Goal: Information Seeking & Learning: Learn about a topic

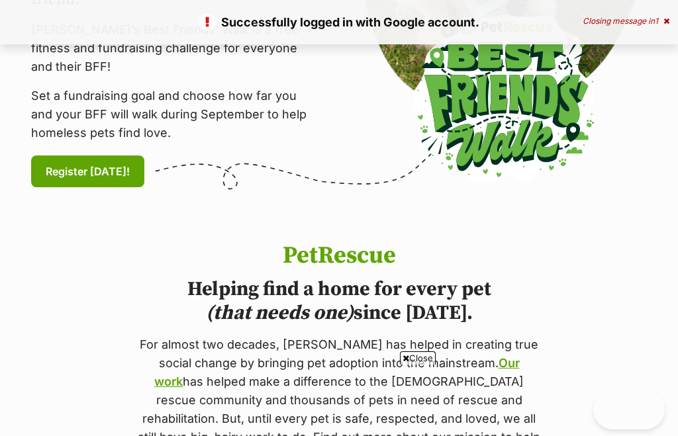
scroll to position [999, 0]
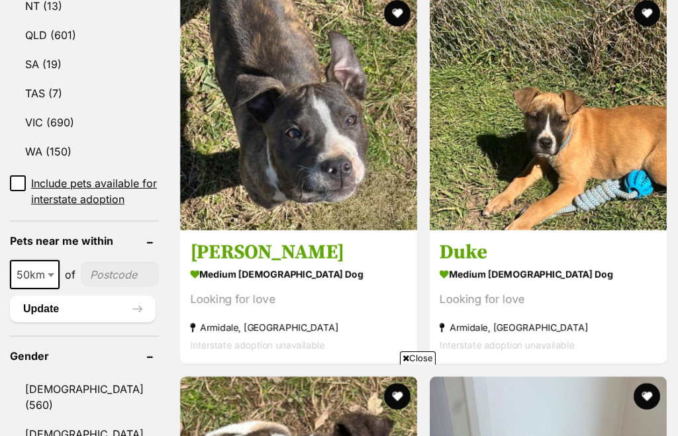
scroll to position [856, 0]
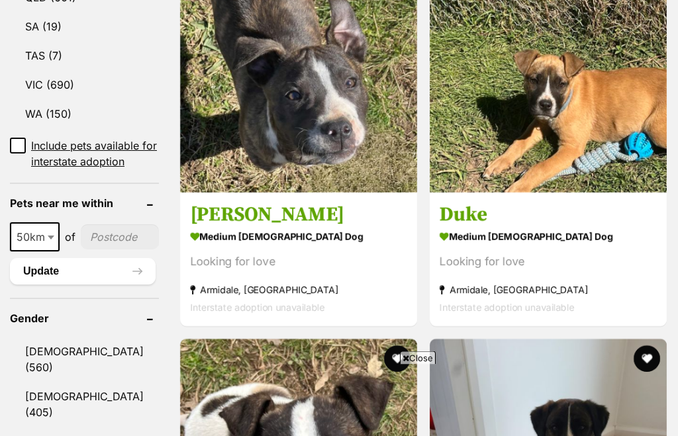
click at [91, 250] on input"] "postcode" at bounding box center [120, 237] width 78 height 25
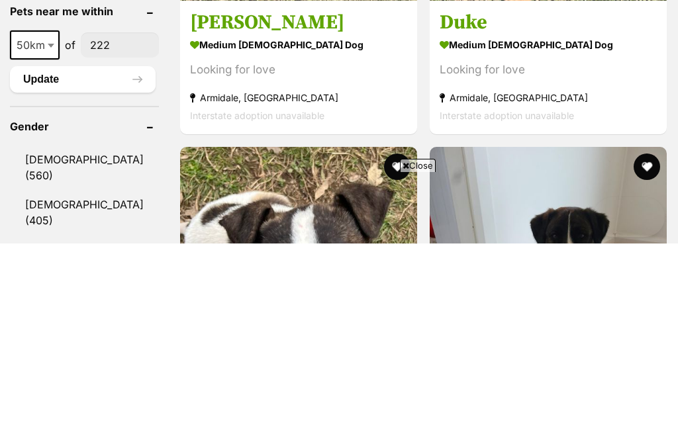
scroll to position [0, 0]
type input"] "2221"
click at [94, 259] on button "Update" at bounding box center [83, 272] width 146 height 26
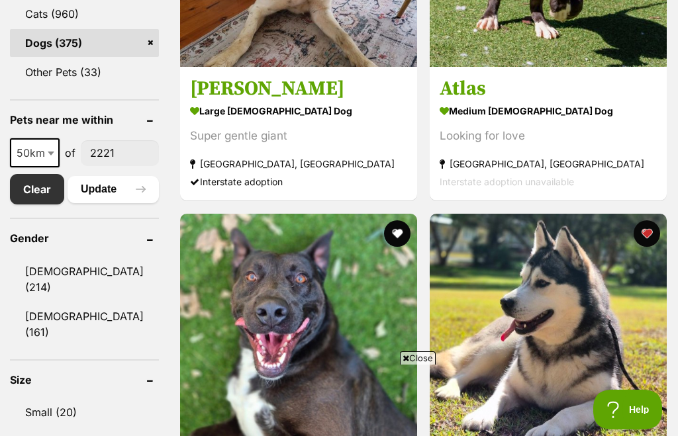
scroll to position [705, 0]
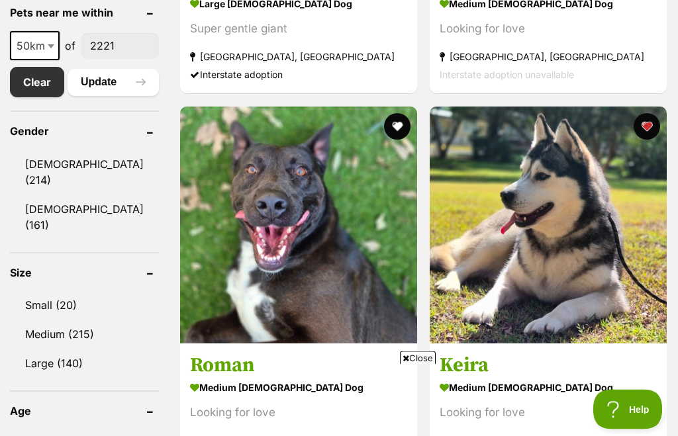
click at [38, 292] on link "Small (20)" at bounding box center [84, 306] width 149 height 28
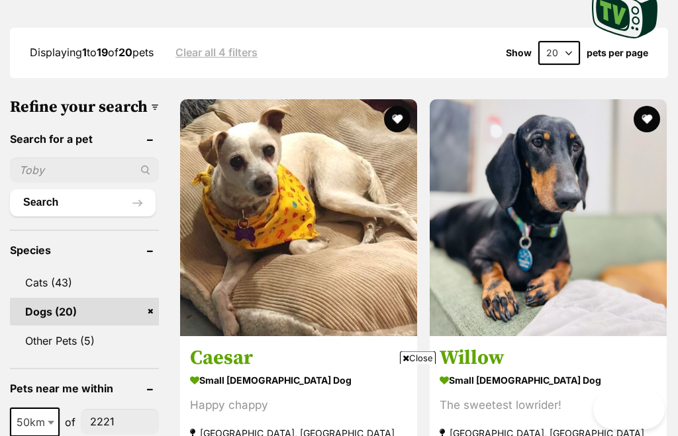
scroll to position [363, 0]
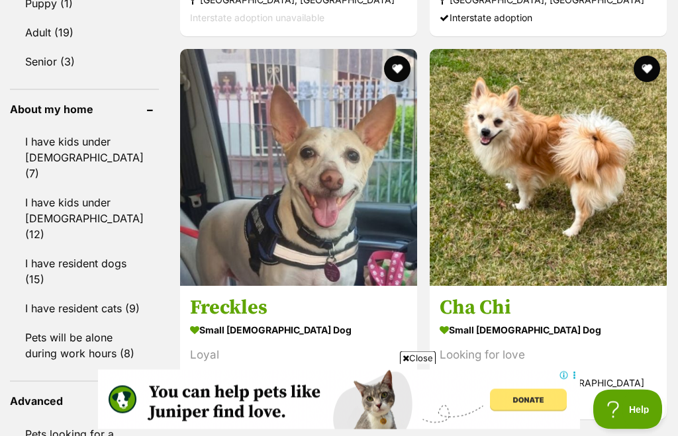
scroll to position [1150, 0]
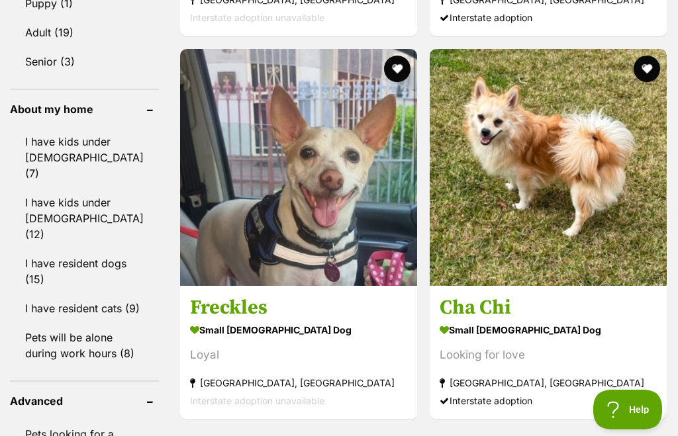
scroll to position [1392, 0]
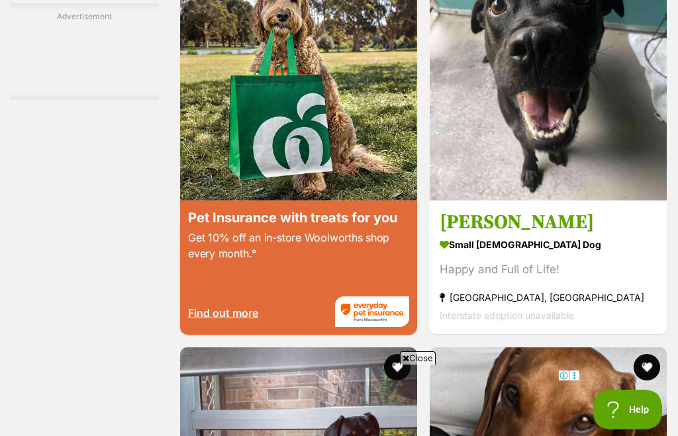
scroll to position [0, 0]
click at [414, 365] on span "Close" at bounding box center [418, 358] width 36 height 13
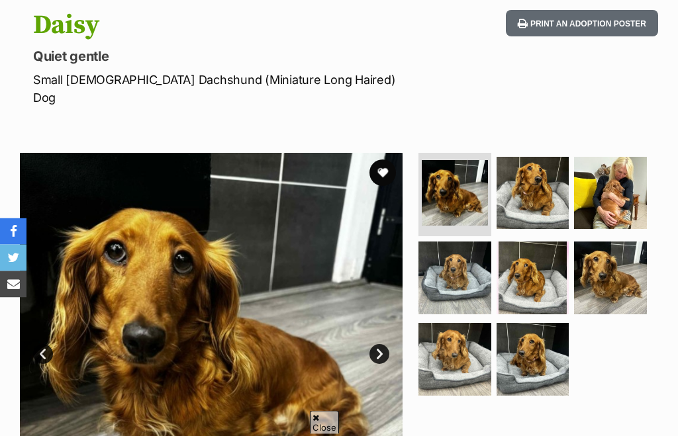
scroll to position [154, 0]
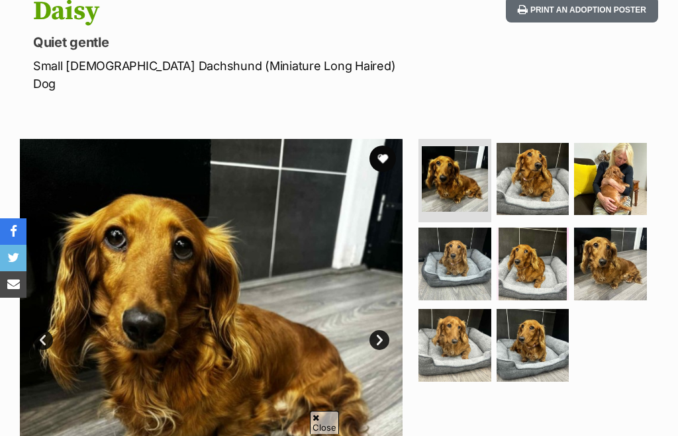
click at [387, 330] on link "Next" at bounding box center [379, 340] width 20 height 20
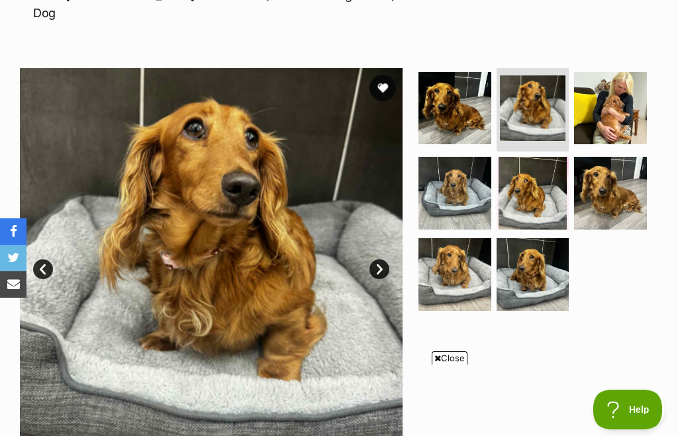
scroll to position [0, 0]
click at [373, 260] on link "Next" at bounding box center [379, 270] width 20 height 20
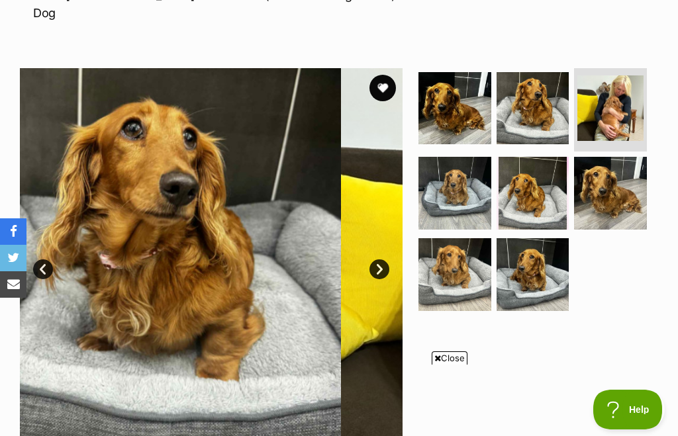
click at [379, 260] on link "Next" at bounding box center [379, 270] width 20 height 20
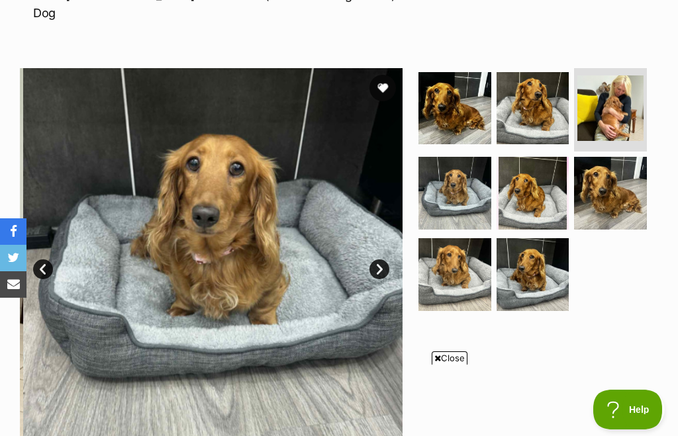
click at [382, 260] on link "Next" at bounding box center [379, 270] width 20 height 20
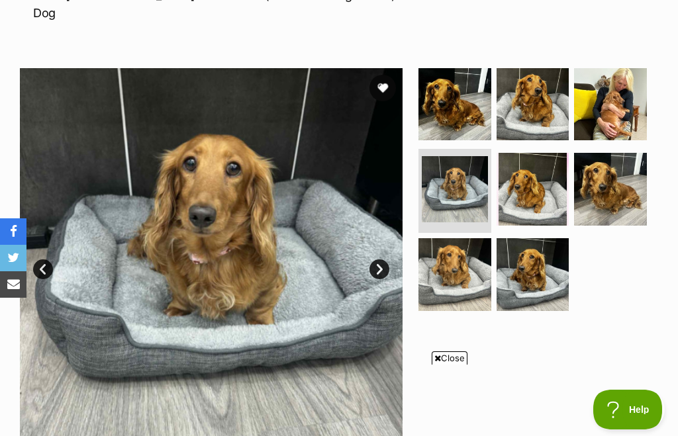
click at [379, 260] on link "Next" at bounding box center [379, 270] width 20 height 20
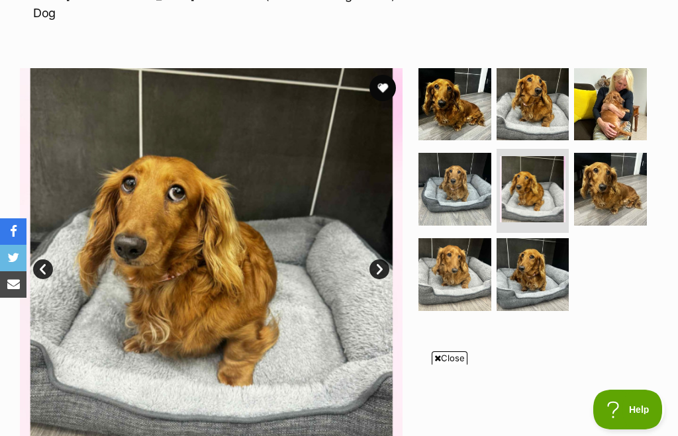
click at [383, 260] on link "Next" at bounding box center [379, 270] width 20 height 20
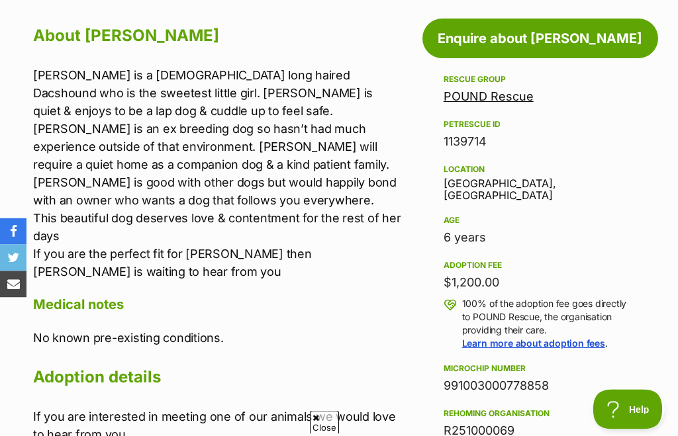
scroll to position [697, 0]
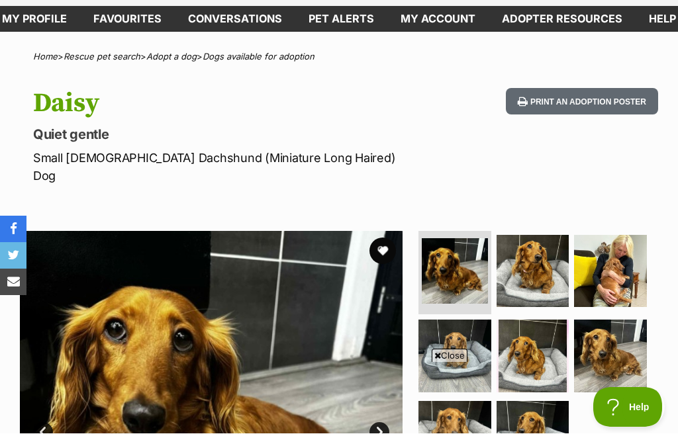
scroll to position [62, 0]
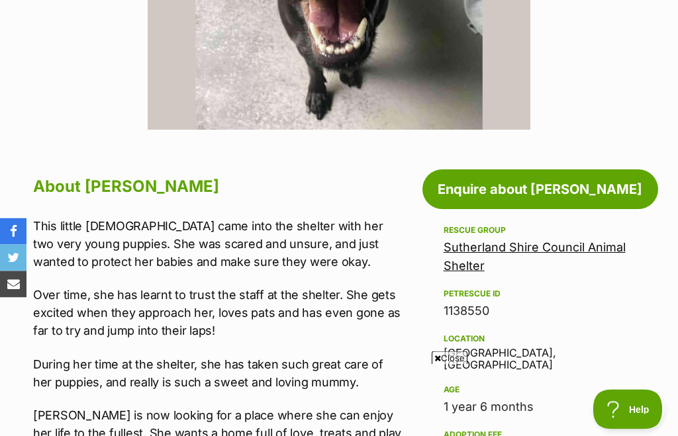
scroll to position [640, 0]
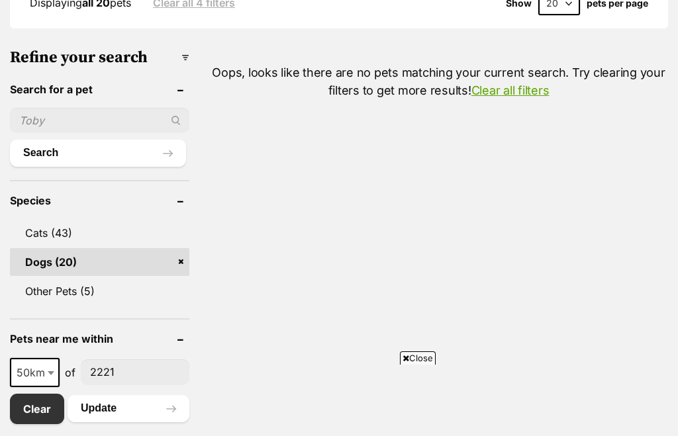
scroll to position [241, 0]
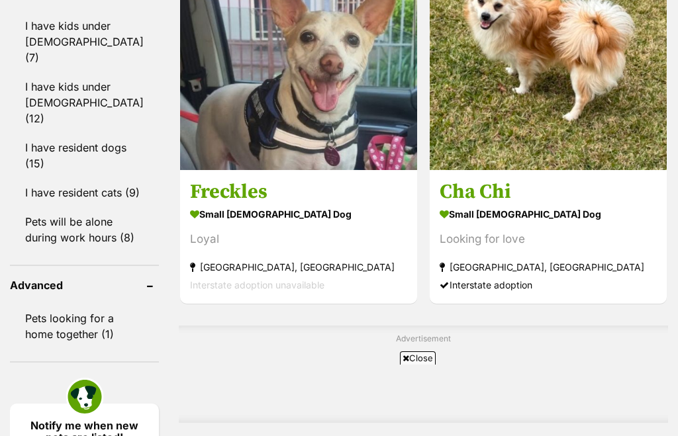
scroll to position [1175, 0]
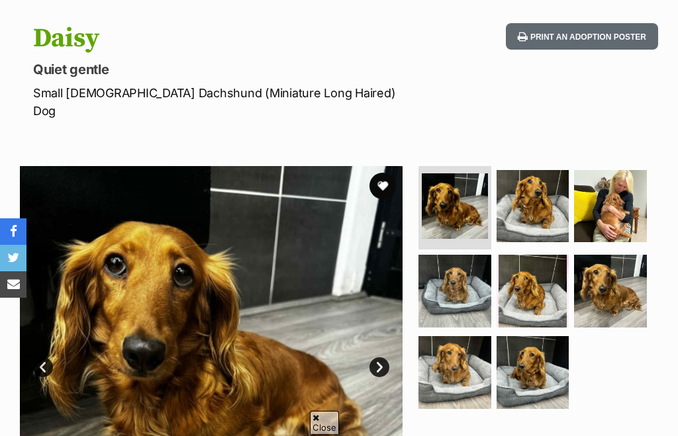
click at [376, 358] on link "Next" at bounding box center [379, 368] width 20 height 20
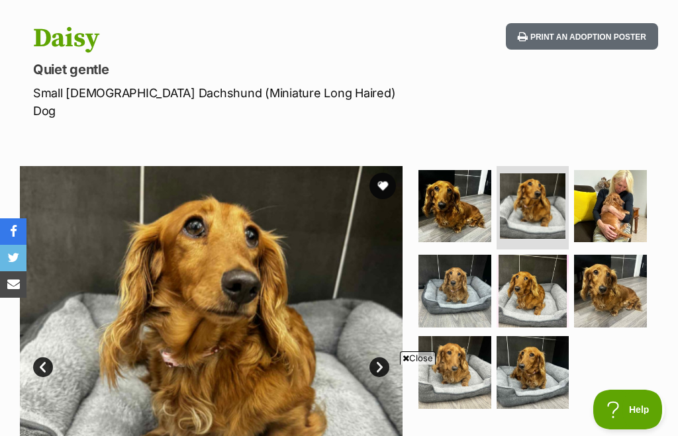
click at [604, 211] on img at bounding box center [610, 206] width 73 height 73
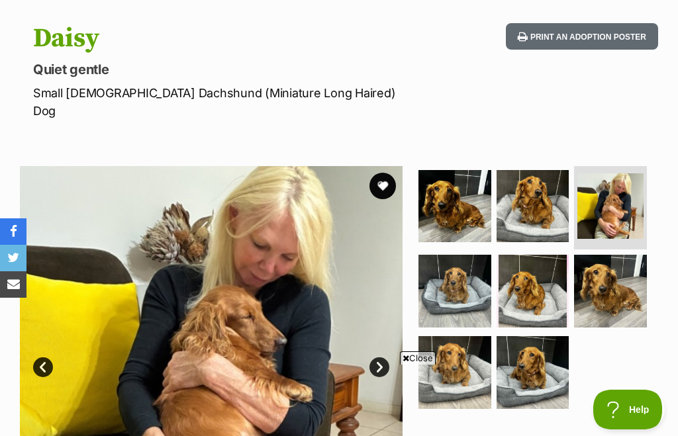
click at [411, 365] on span "Close" at bounding box center [418, 358] width 36 height 13
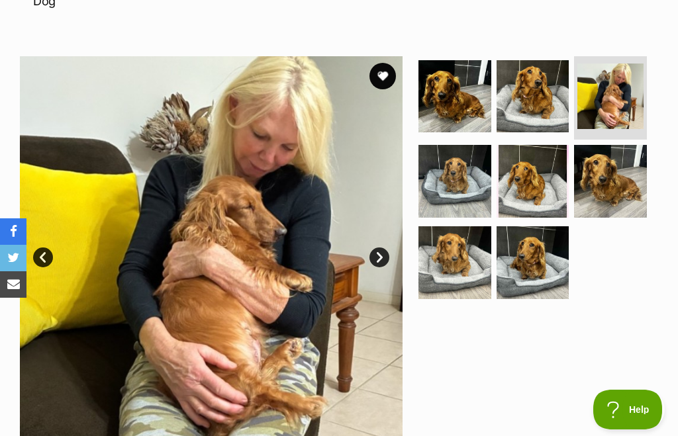
click at [377, 248] on link "Next" at bounding box center [379, 258] width 20 height 20
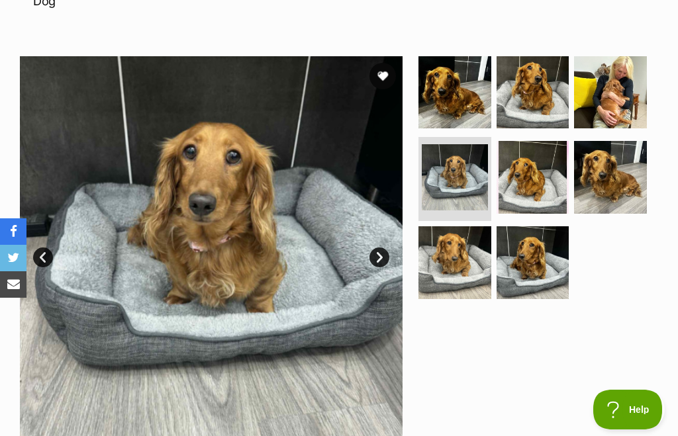
click at [376, 248] on link "Next" at bounding box center [379, 258] width 20 height 20
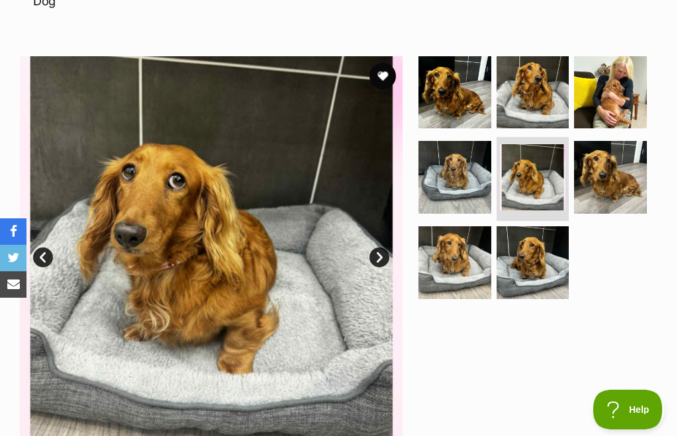
click at [380, 248] on link "Next" at bounding box center [379, 258] width 20 height 20
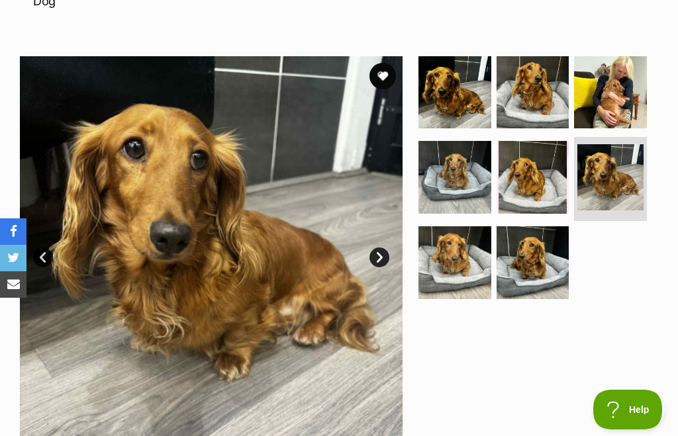
click at [380, 248] on link "Next" at bounding box center [379, 258] width 20 height 20
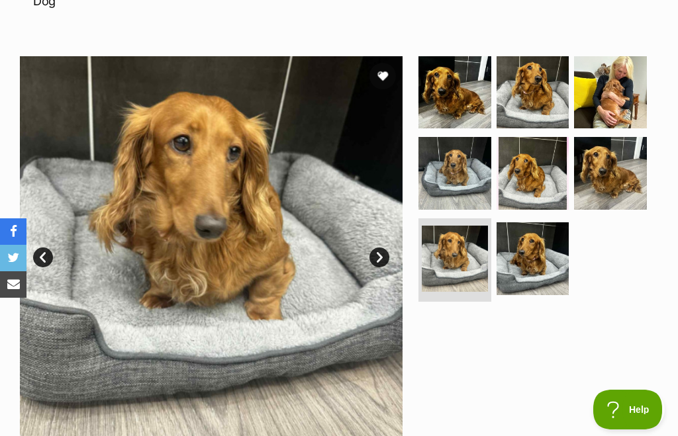
click at [379, 248] on link "Next" at bounding box center [379, 258] width 20 height 20
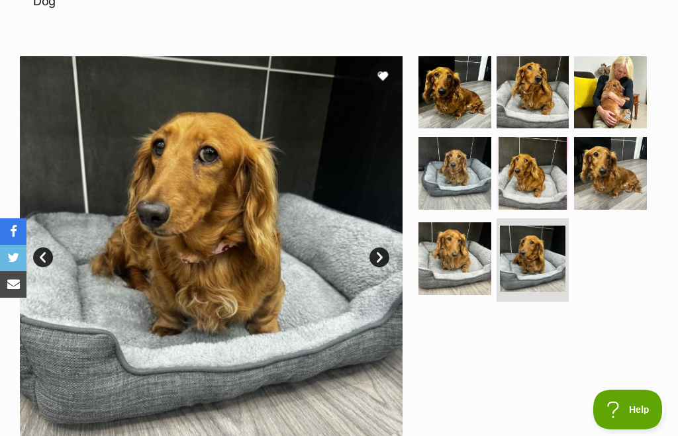
click at [375, 248] on link "Next" at bounding box center [379, 258] width 20 height 20
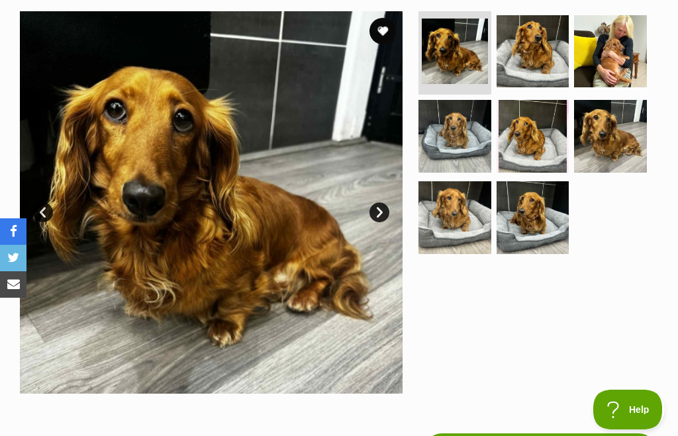
scroll to position [264, 0]
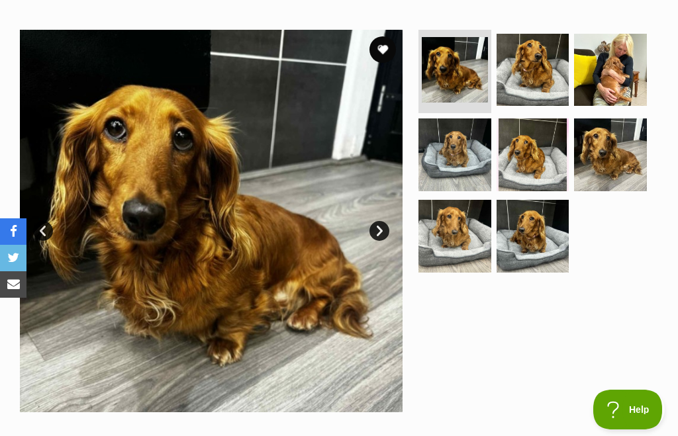
click at [375, 221] on link "Next" at bounding box center [379, 231] width 20 height 20
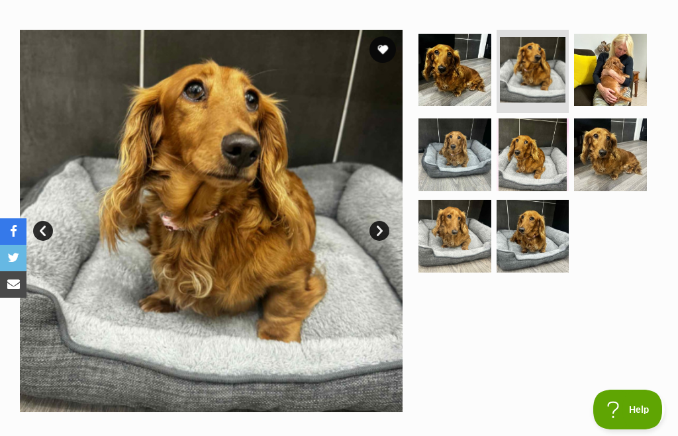
click at [383, 221] on link "Next" at bounding box center [379, 231] width 20 height 20
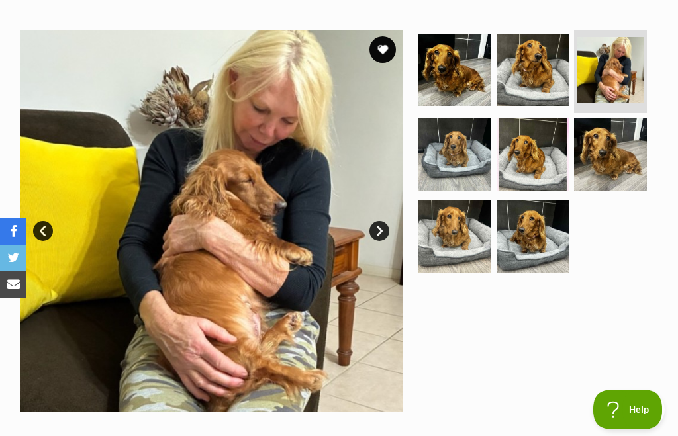
click at [383, 221] on link "Next" at bounding box center [379, 231] width 20 height 20
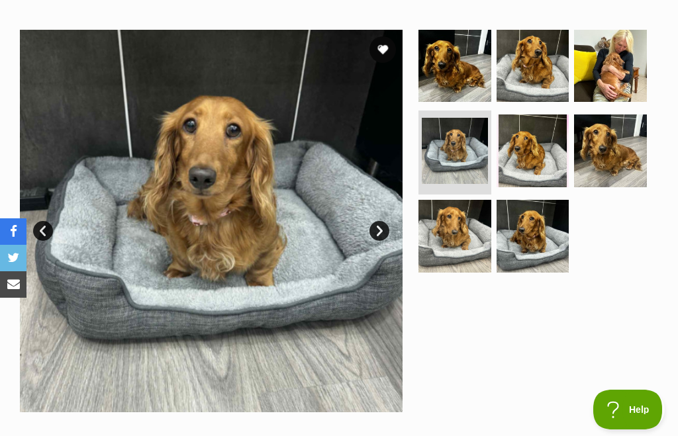
click at [385, 221] on link "Next" at bounding box center [379, 231] width 20 height 20
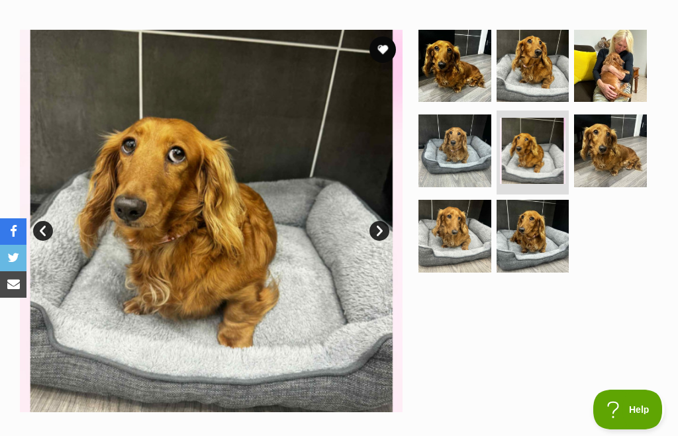
click at [374, 221] on link "Next" at bounding box center [379, 231] width 20 height 20
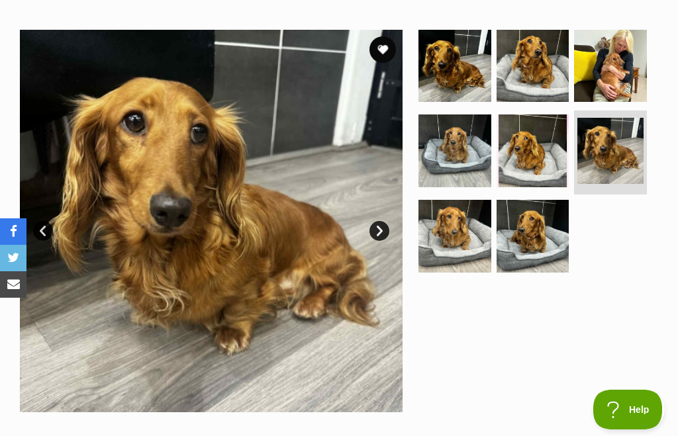
click at [385, 221] on link "Next" at bounding box center [379, 231] width 20 height 20
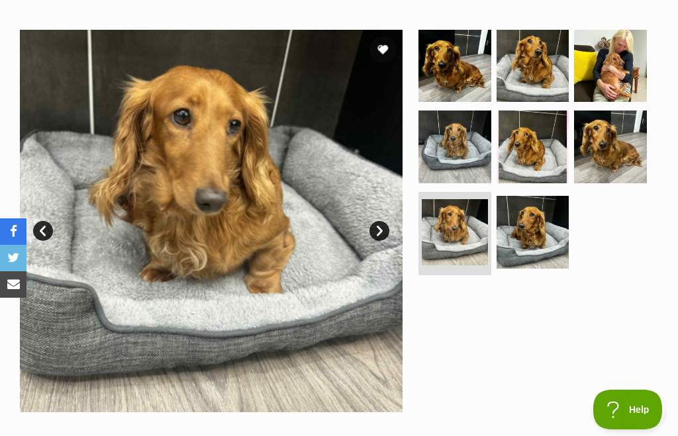
click at [375, 221] on link "Next" at bounding box center [379, 231] width 20 height 20
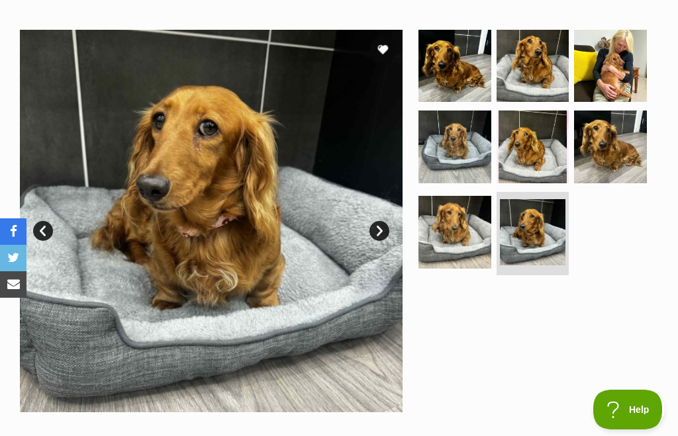
click at [379, 221] on link "Next" at bounding box center [379, 231] width 20 height 20
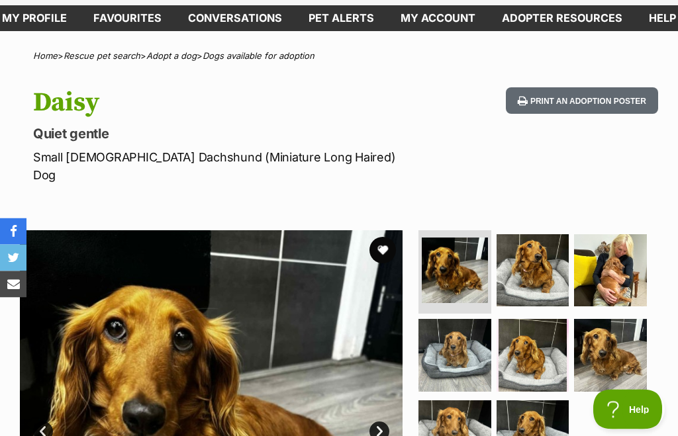
scroll to position [0, 0]
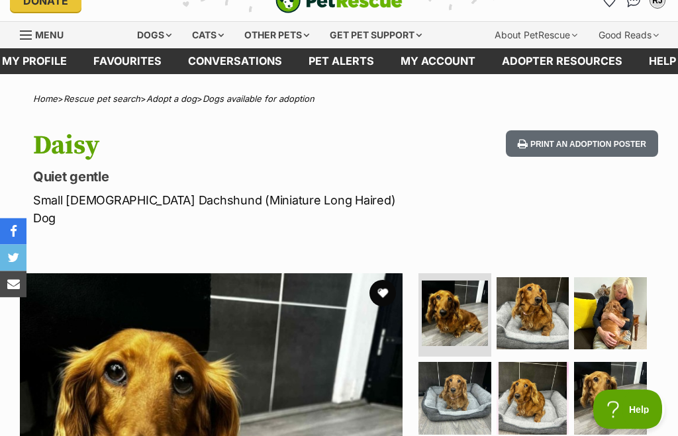
click at [383, 281] on button "favourite" at bounding box center [382, 294] width 26 height 26
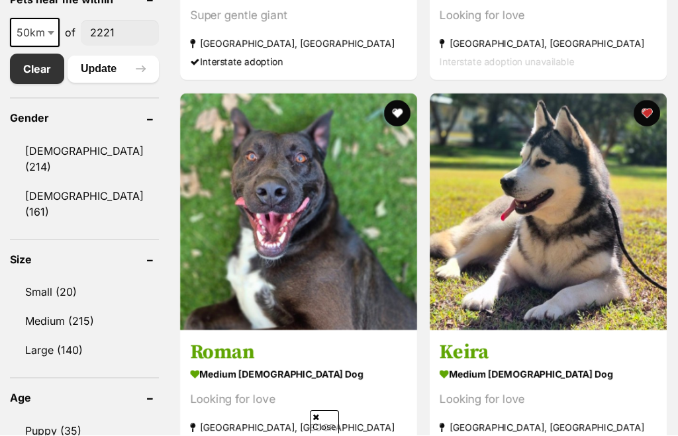
scroll to position [718, 0]
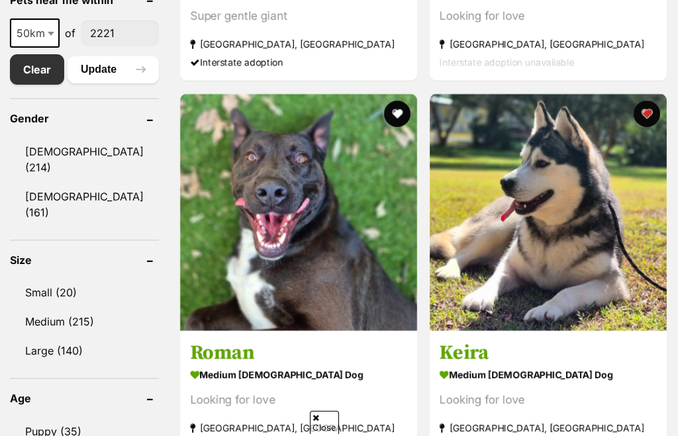
click at [440, 340] on h3 "Keira" at bounding box center [548, 352] width 217 height 25
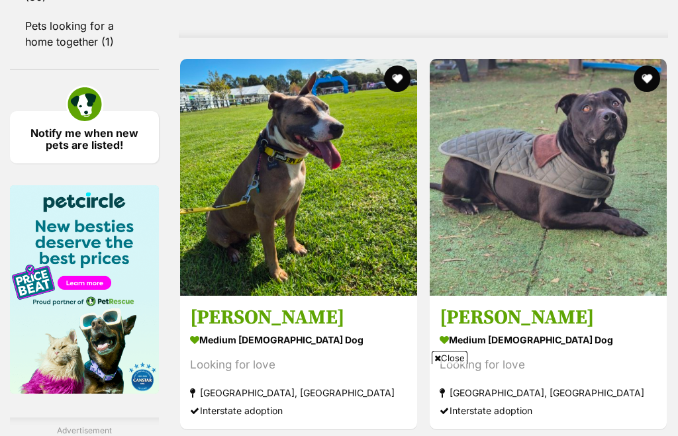
scroll to position [1647, 0]
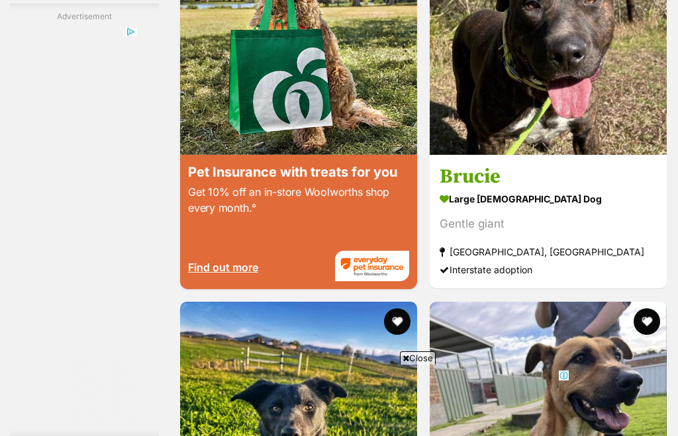
scroll to position [0, 0]
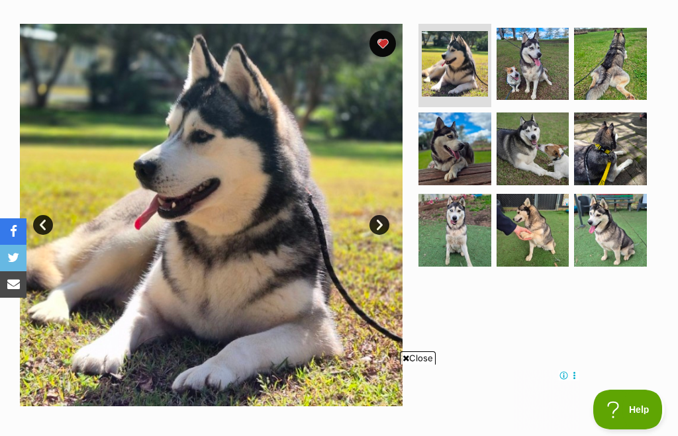
scroll to position [252, 0]
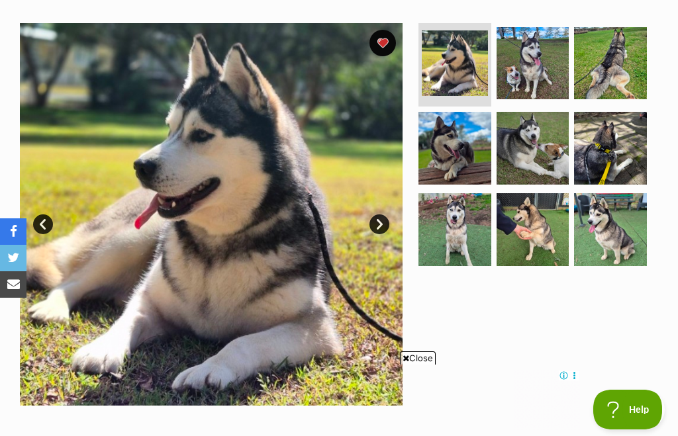
click at [387, 228] on link "Next" at bounding box center [379, 225] width 20 height 20
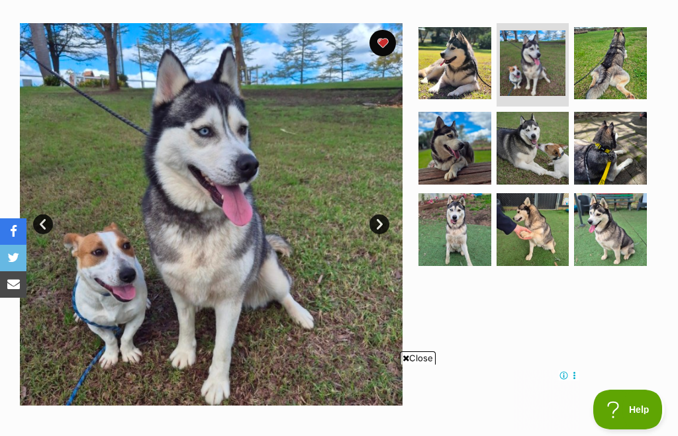
scroll to position [0, 0]
click at [375, 230] on link "Next" at bounding box center [379, 225] width 20 height 20
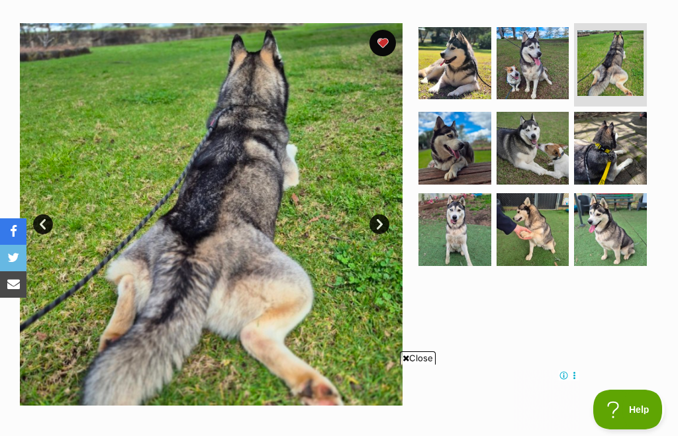
click at [385, 225] on link "Next" at bounding box center [379, 225] width 20 height 20
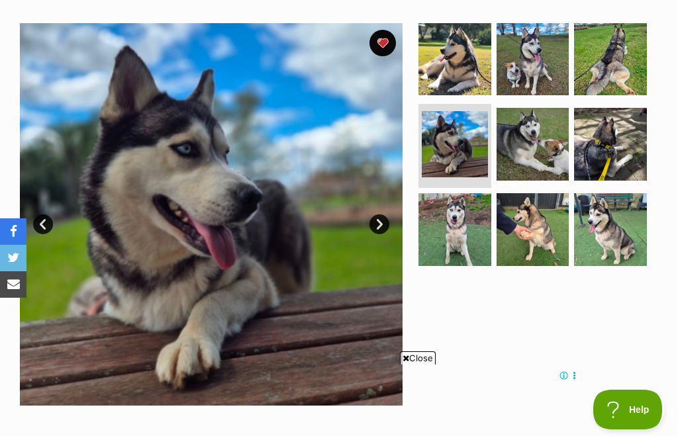
click at [386, 225] on link "Next" at bounding box center [379, 225] width 20 height 20
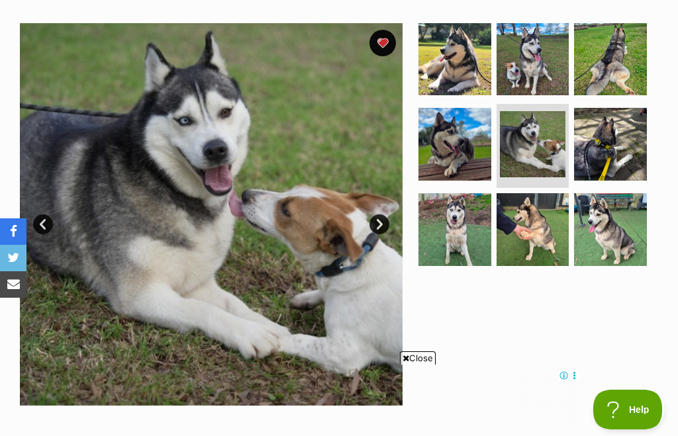
click at [383, 223] on link "Next" at bounding box center [379, 225] width 20 height 20
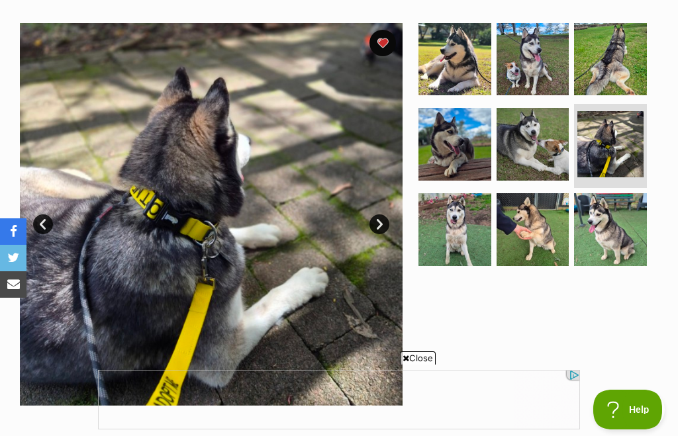
click at [377, 232] on link "Next" at bounding box center [379, 225] width 20 height 20
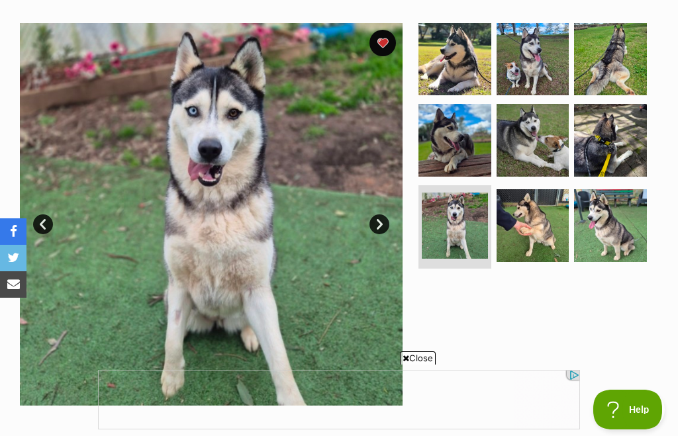
click at [368, 228] on img at bounding box center [211, 214] width 383 height 383
click at [379, 228] on link "Next" at bounding box center [379, 225] width 20 height 20
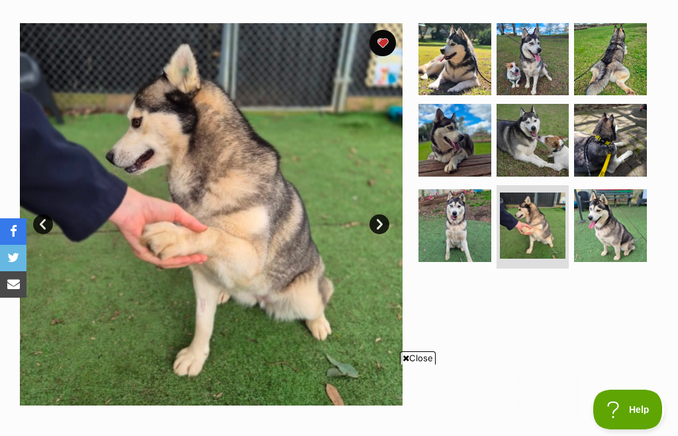
click at [377, 227] on link "Next" at bounding box center [379, 225] width 20 height 20
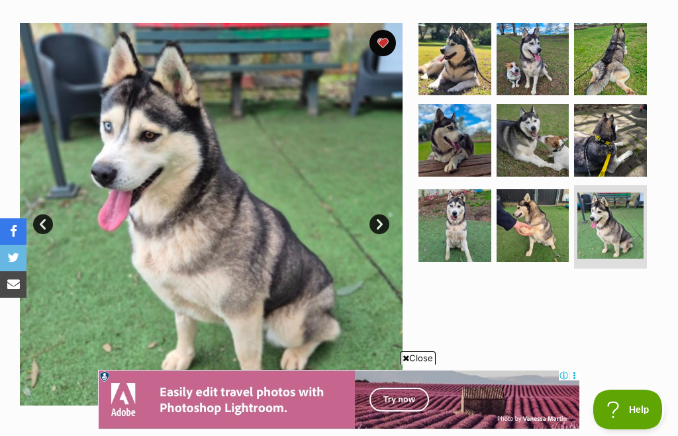
click at [387, 217] on link "Next" at bounding box center [379, 225] width 20 height 20
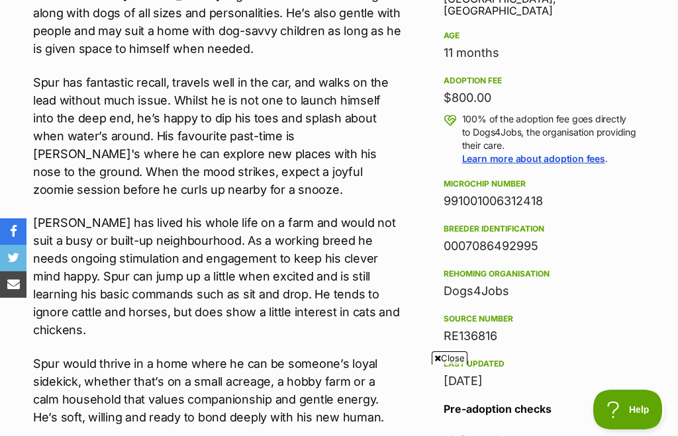
scroll to position [865, 0]
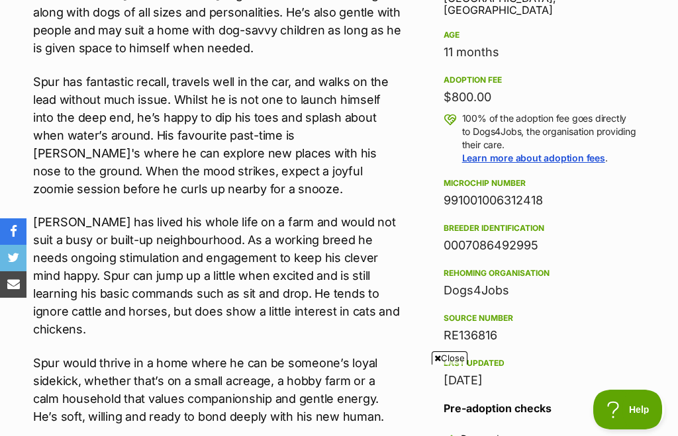
click at [275, 363] on p "Spur would thrive in a home where he can be someone’s loyal sidekick, whether t…" at bounding box center [217, 390] width 369 height 72
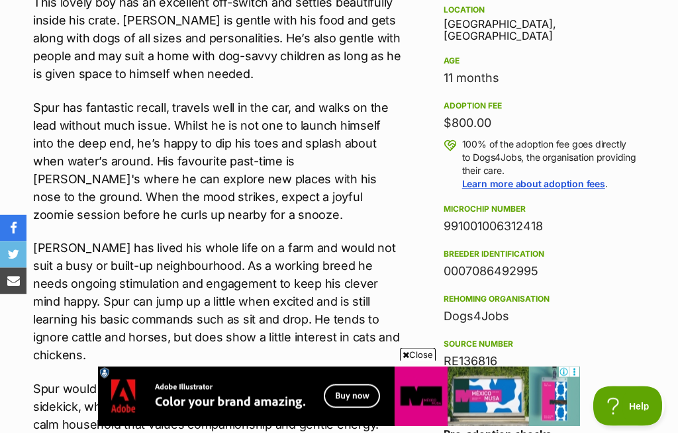
scroll to position [839, 0]
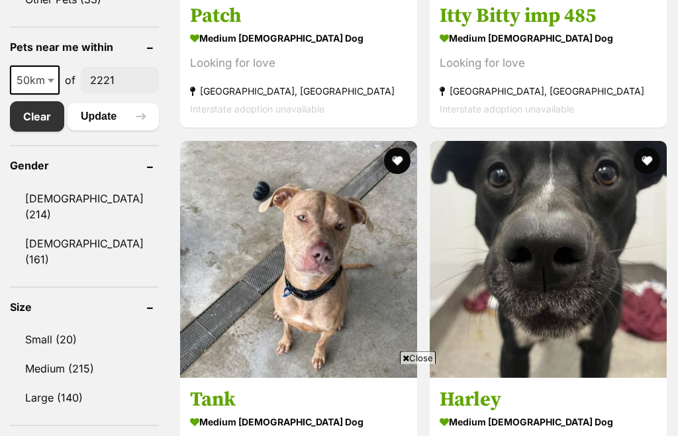
scroll to position [672, 0]
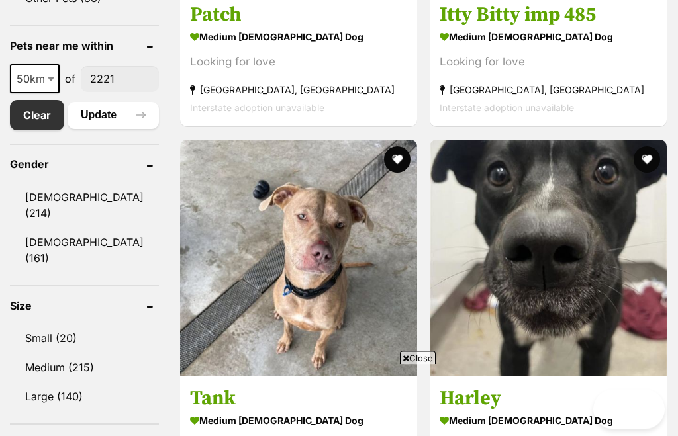
click at [83, 357] on link "Medium (215)" at bounding box center [84, 368] width 149 height 28
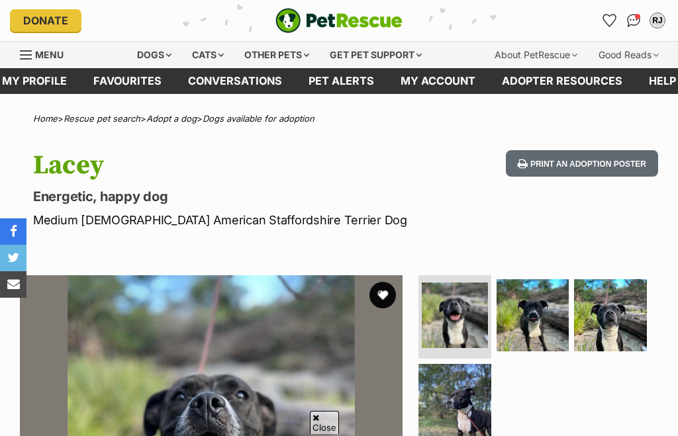
scroll to position [171, 0]
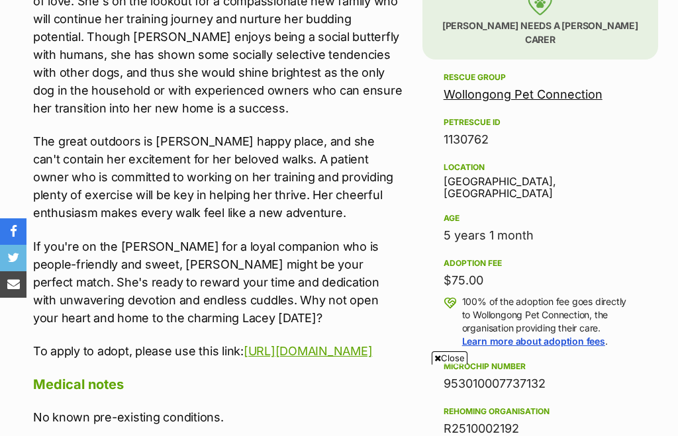
scroll to position [771, 0]
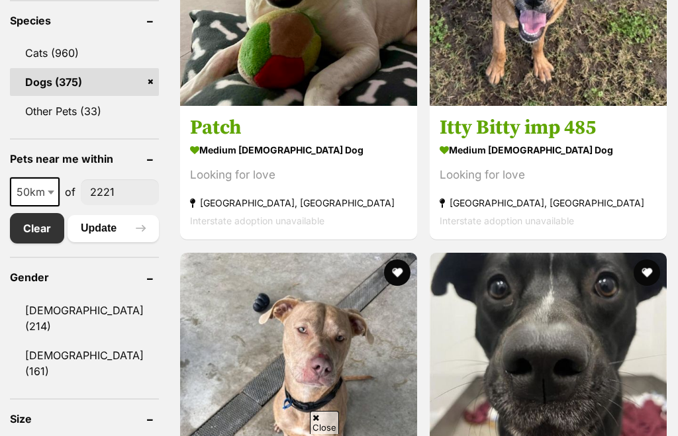
scroll to position [666, 0]
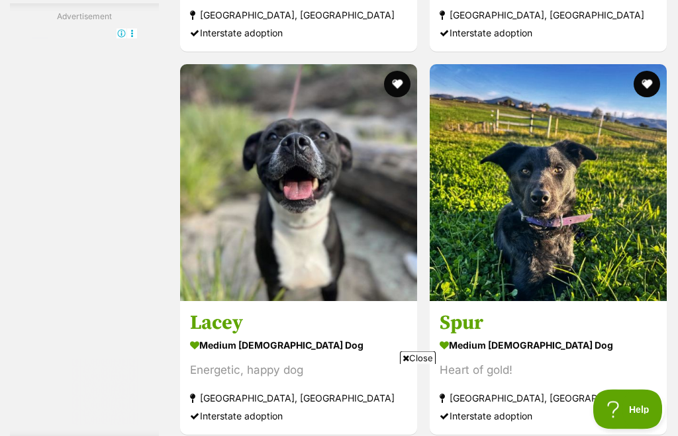
scroll to position [2027, 0]
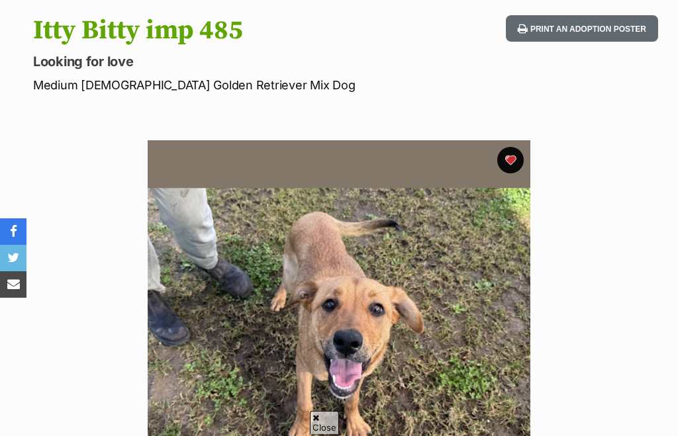
scroll to position [149, 0]
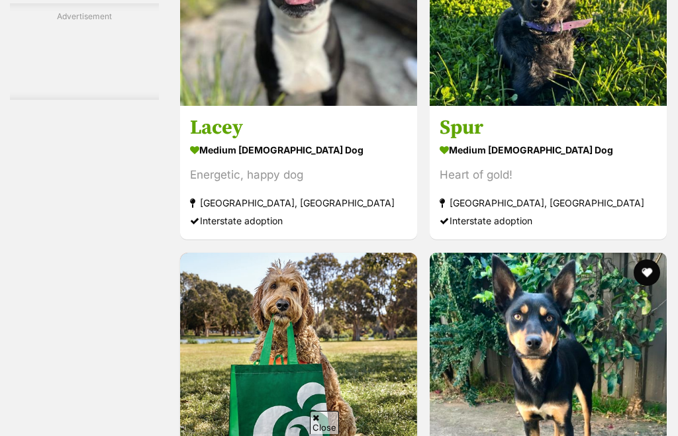
scroll to position [2338, 0]
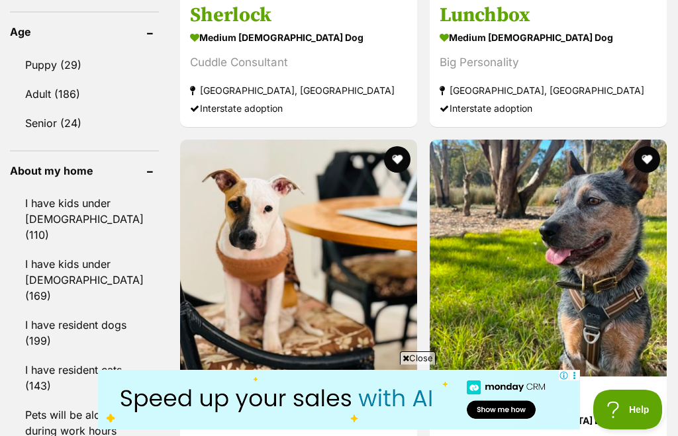
scroll to position [1041, 0]
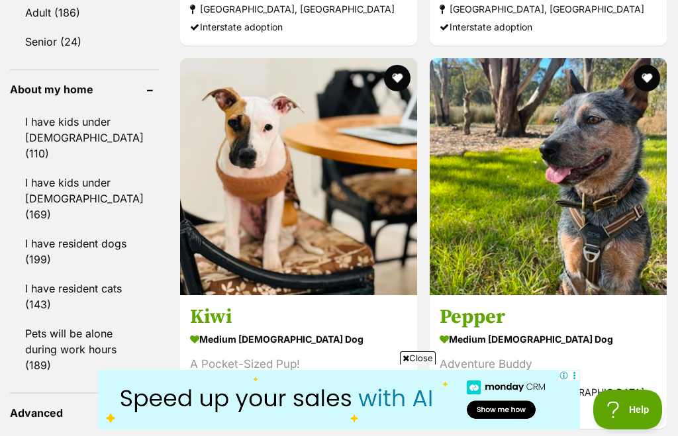
scroll to position [1143, 0]
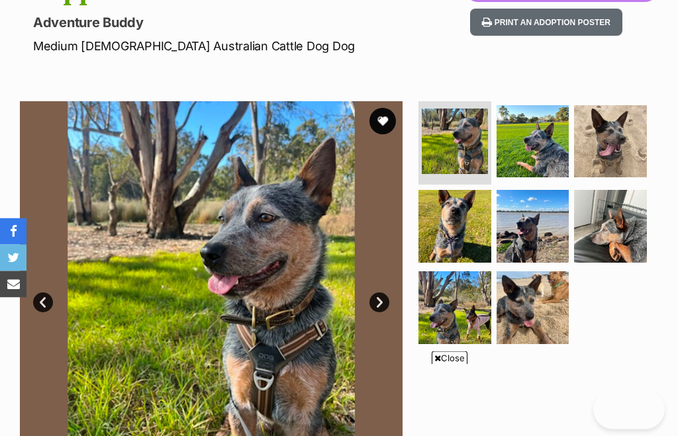
scroll to position [218, 0]
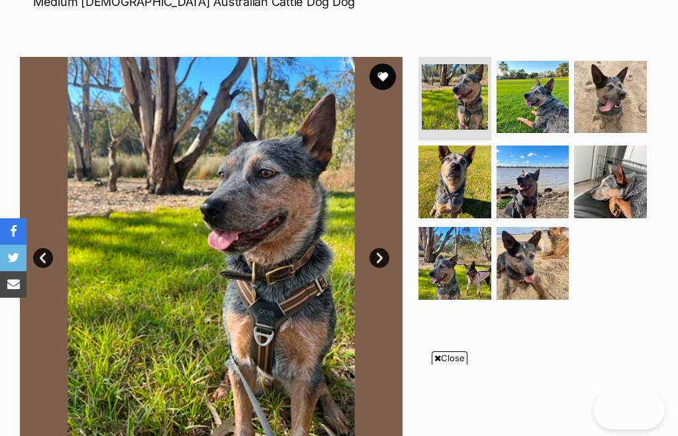
click at [381, 264] on link "Next" at bounding box center [379, 258] width 20 height 20
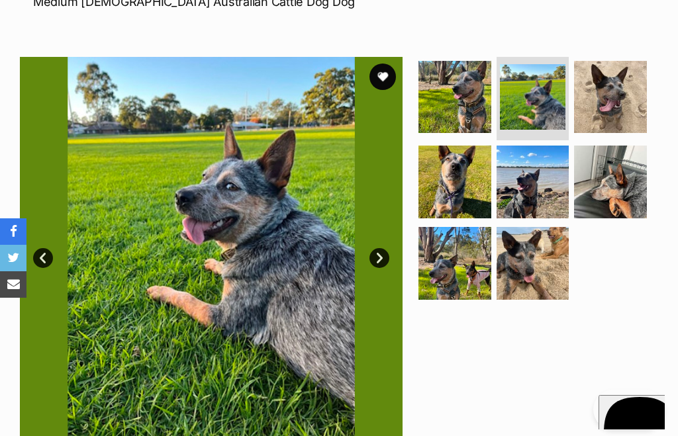
scroll to position [0, 0]
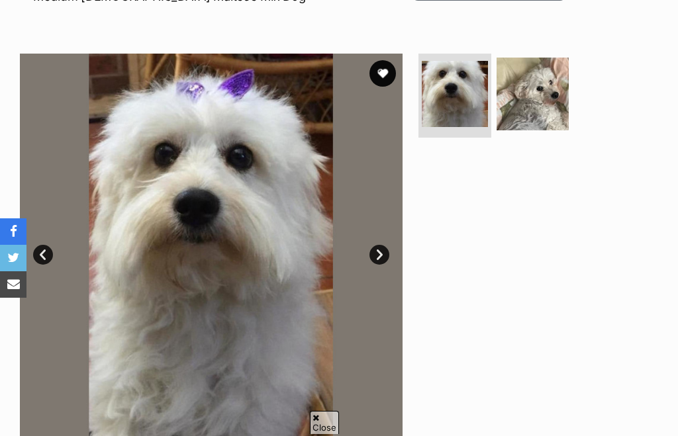
scroll to position [224, 0]
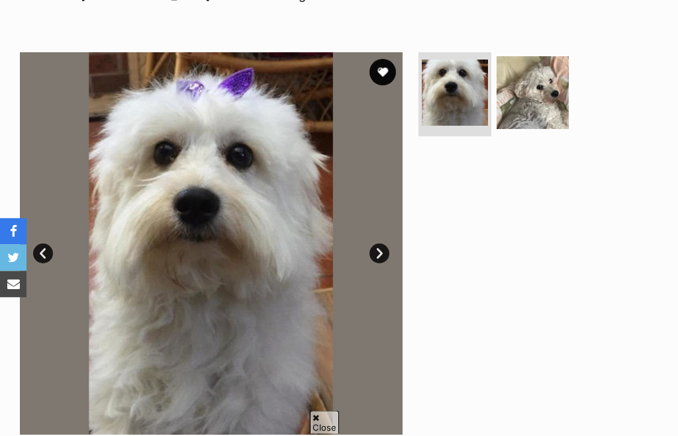
click at [373, 255] on link "Next" at bounding box center [379, 254] width 20 height 20
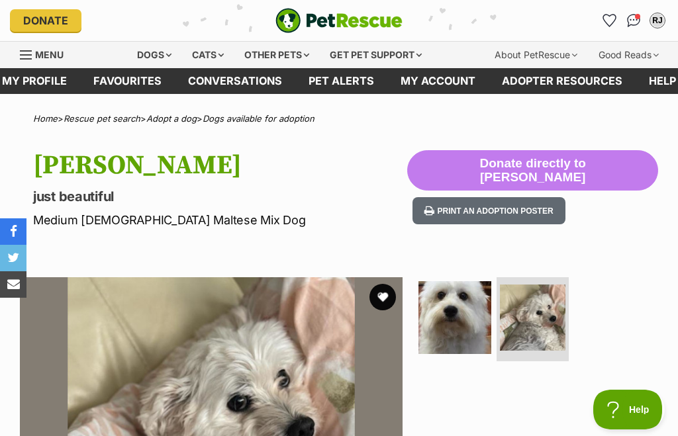
scroll to position [0, 0]
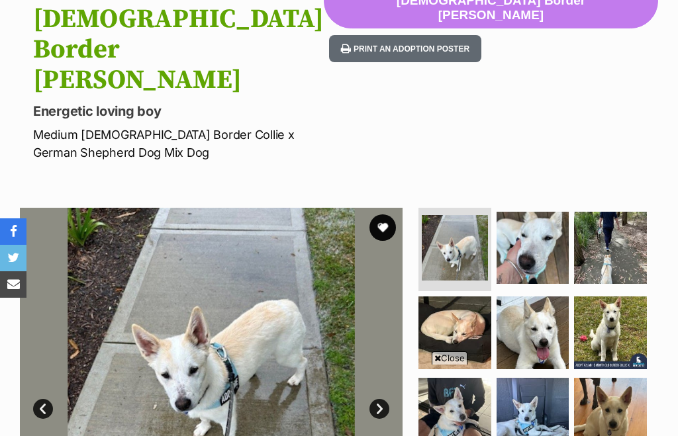
scroll to position [150, 0]
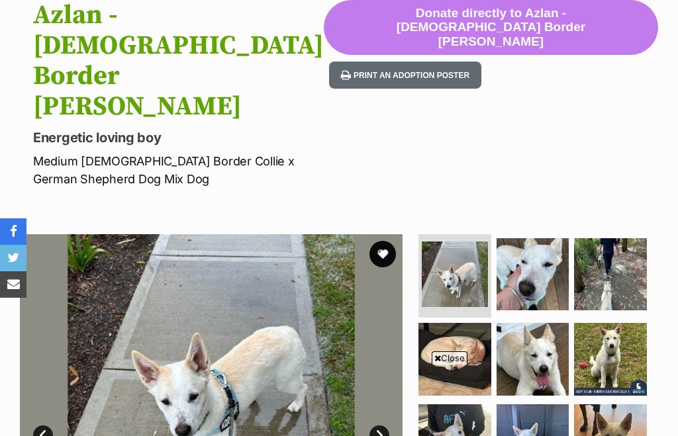
click at [374, 426] on link "Next" at bounding box center [379, 436] width 20 height 20
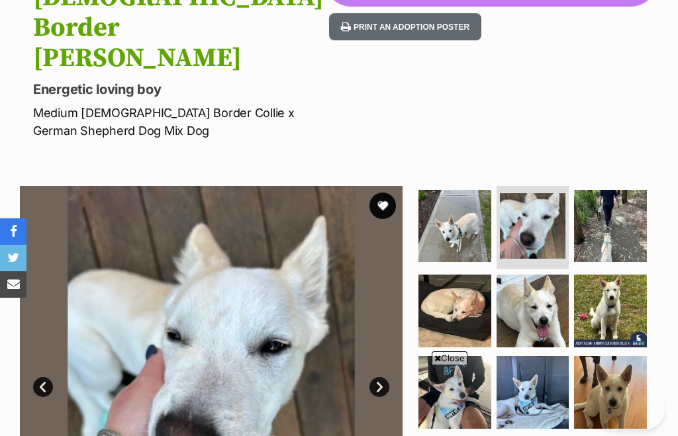
scroll to position [240, 0]
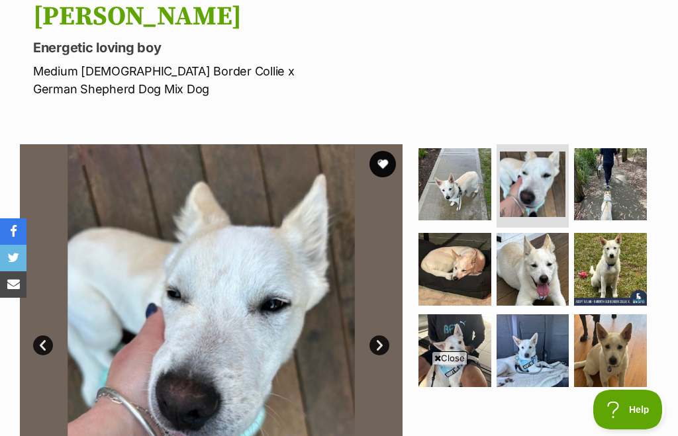
click at [389, 336] on link "Next" at bounding box center [379, 346] width 20 height 20
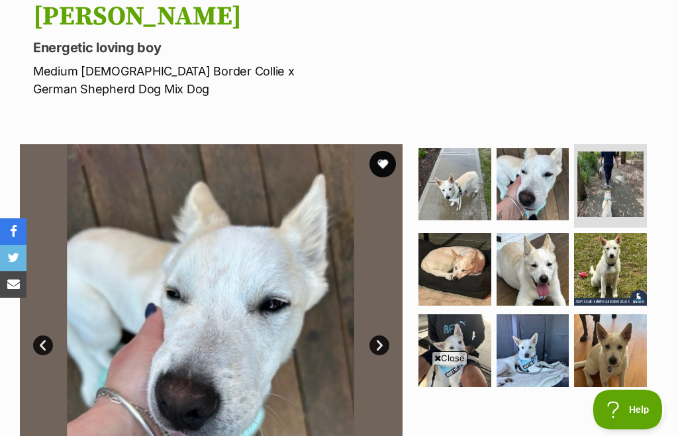
scroll to position [0, 0]
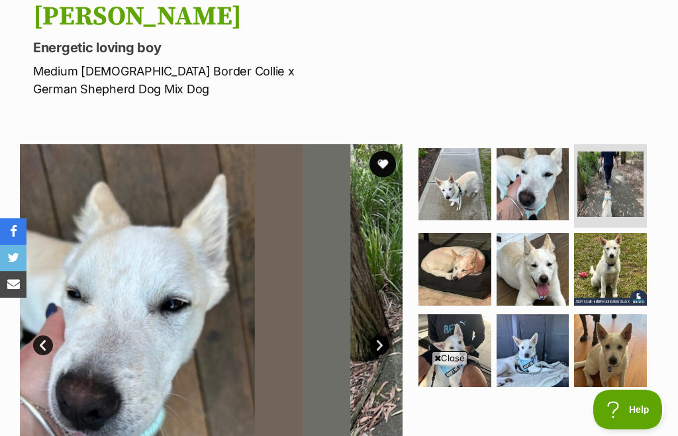
click at [386, 336] on link "Next" at bounding box center [379, 346] width 20 height 20
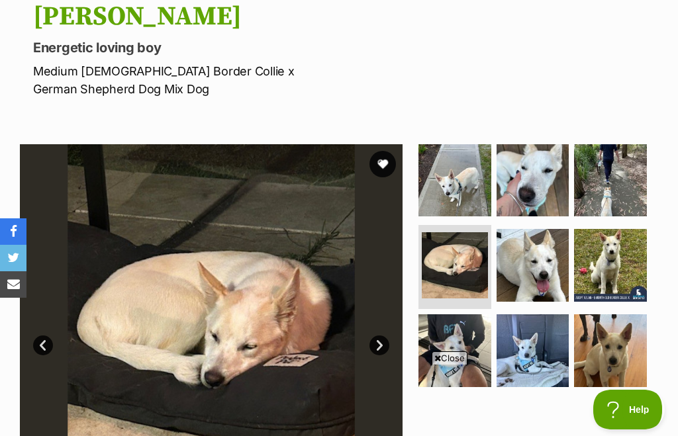
click at [383, 336] on link "Next" at bounding box center [379, 346] width 20 height 20
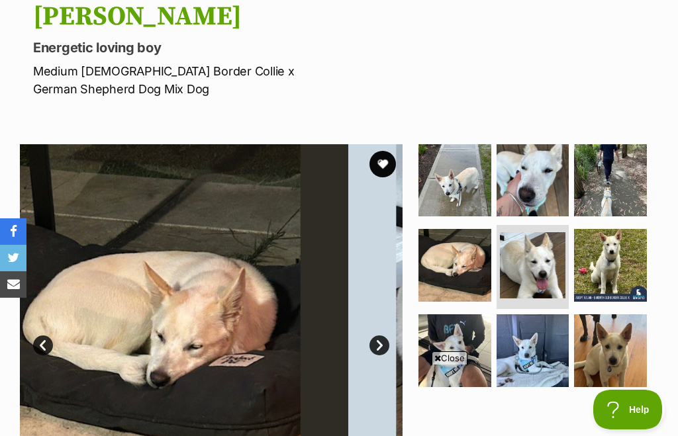
click at [376, 336] on link "Next" at bounding box center [379, 346] width 20 height 20
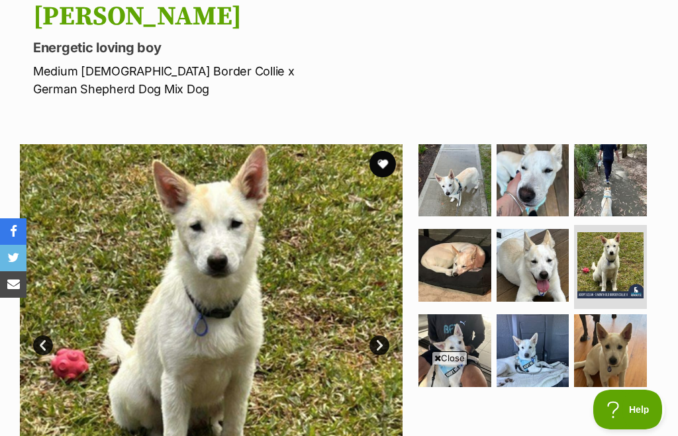
click at [42, 336] on link "Prev" at bounding box center [43, 346] width 20 height 20
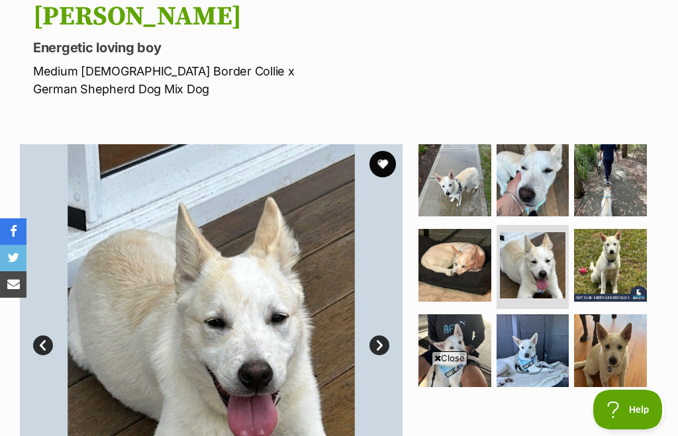
click at [373, 336] on link "Next" at bounding box center [379, 346] width 20 height 20
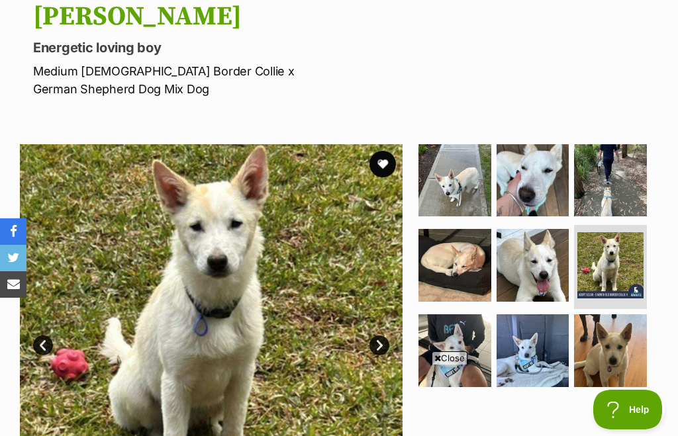
click at [379, 336] on link "Next" at bounding box center [379, 346] width 20 height 20
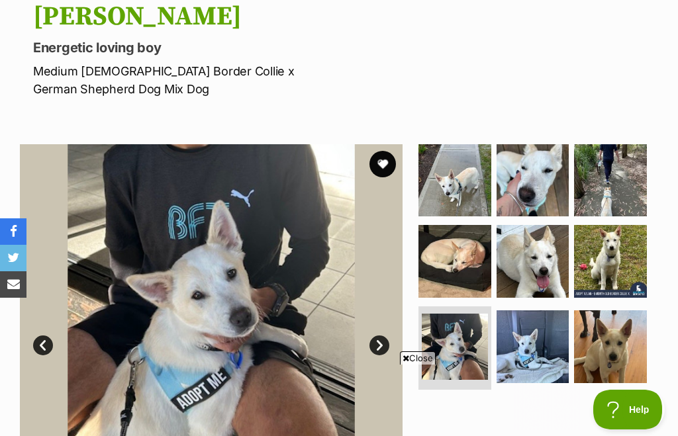
click at [377, 336] on link "Next" at bounding box center [379, 346] width 20 height 20
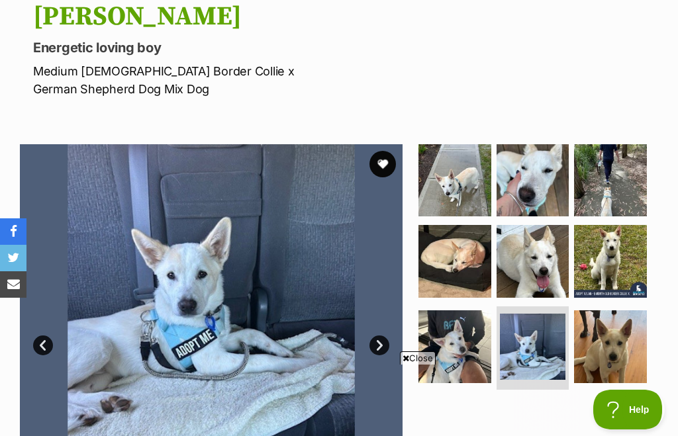
click at [376, 336] on link "Next" at bounding box center [379, 346] width 20 height 20
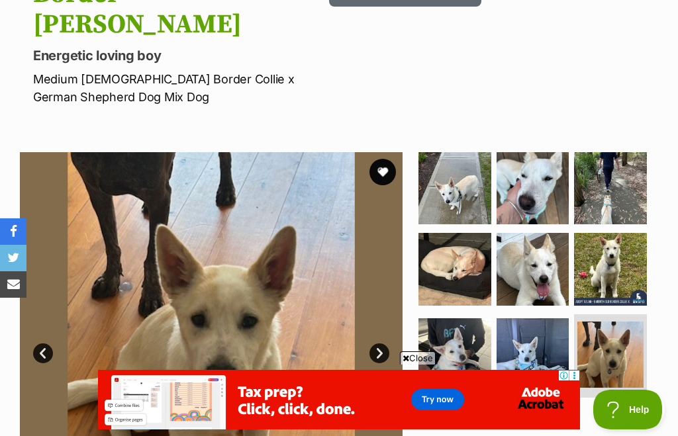
click at [381, 344] on link "Next" at bounding box center [379, 354] width 20 height 20
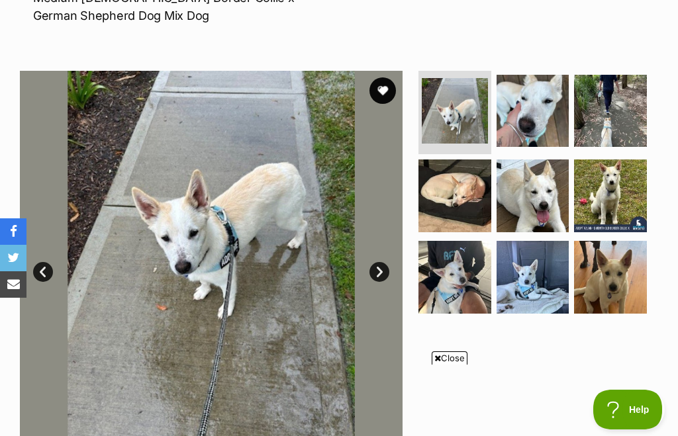
scroll to position [314, 0]
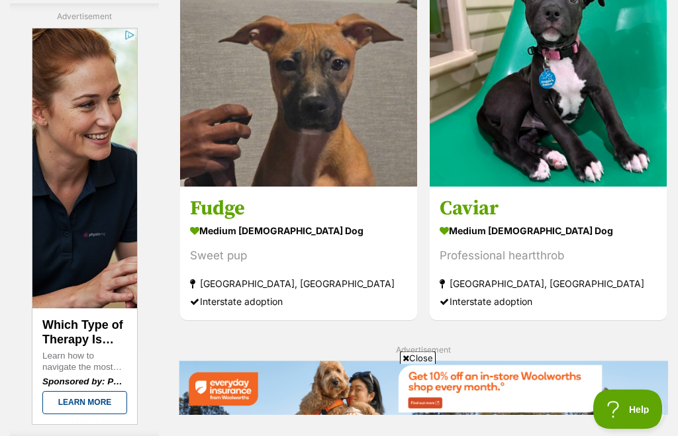
scroll to position [2527, 0]
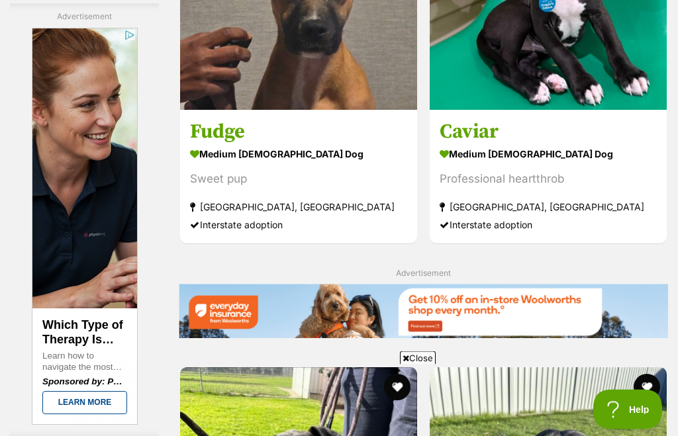
scroll to position [2604, 0]
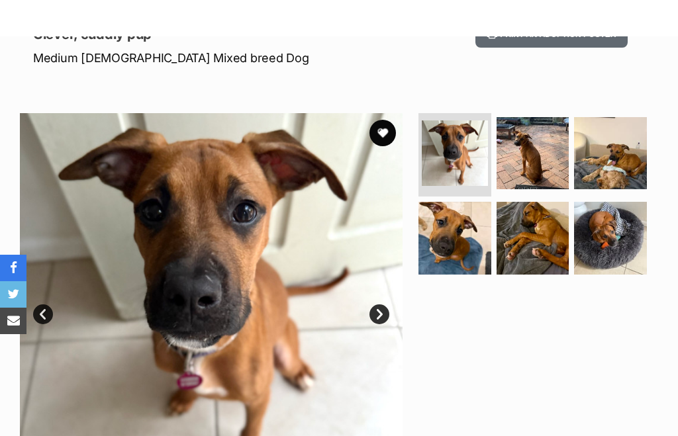
scroll to position [162, 0]
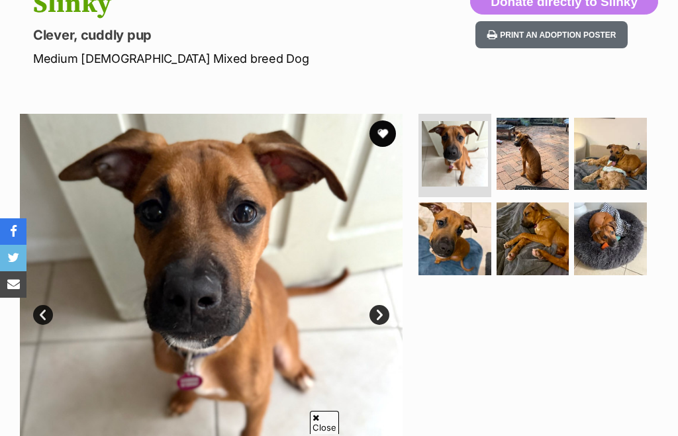
click at [383, 318] on link "Next" at bounding box center [379, 315] width 20 height 20
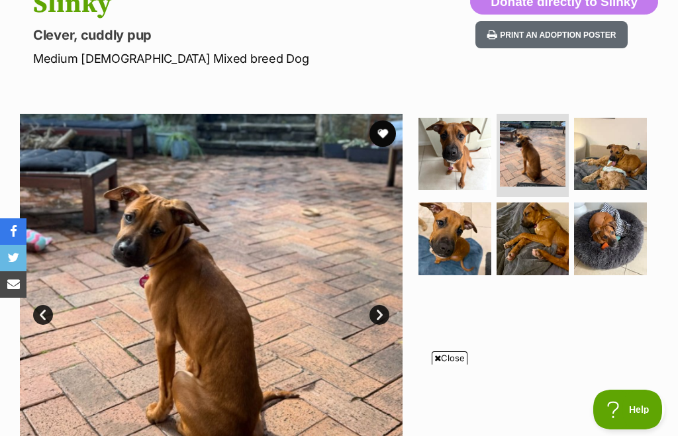
scroll to position [0, 0]
click at [373, 314] on link "Next" at bounding box center [379, 315] width 20 height 20
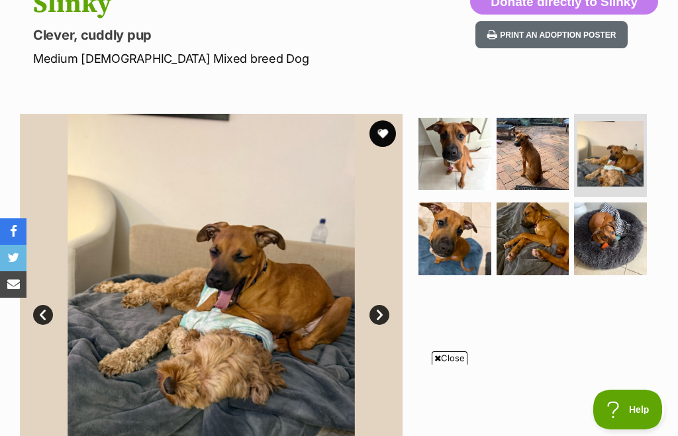
click at [380, 314] on link "Next" at bounding box center [379, 315] width 20 height 20
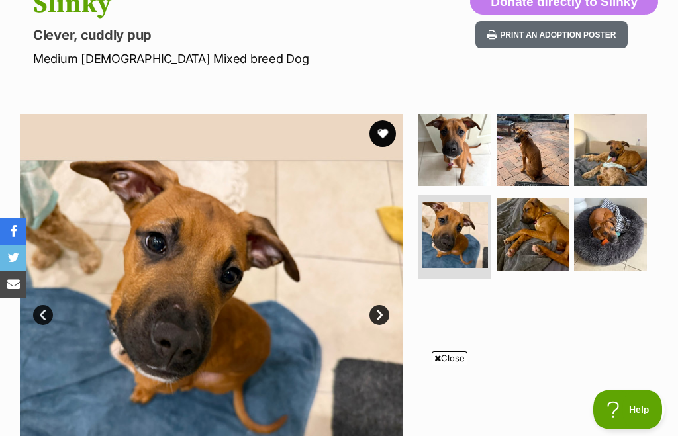
click at [384, 313] on link "Next" at bounding box center [379, 315] width 20 height 20
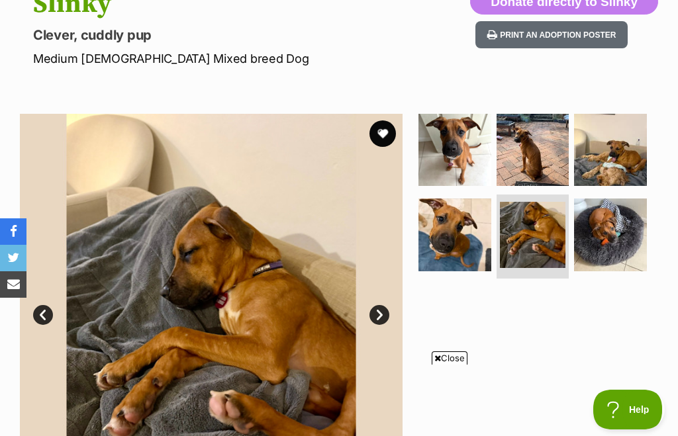
click at [377, 319] on link "Next" at bounding box center [379, 315] width 20 height 20
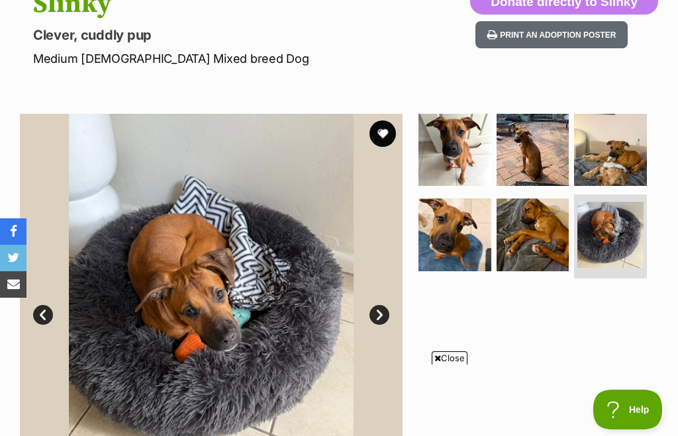
click at [377, 312] on link "Next" at bounding box center [379, 315] width 20 height 20
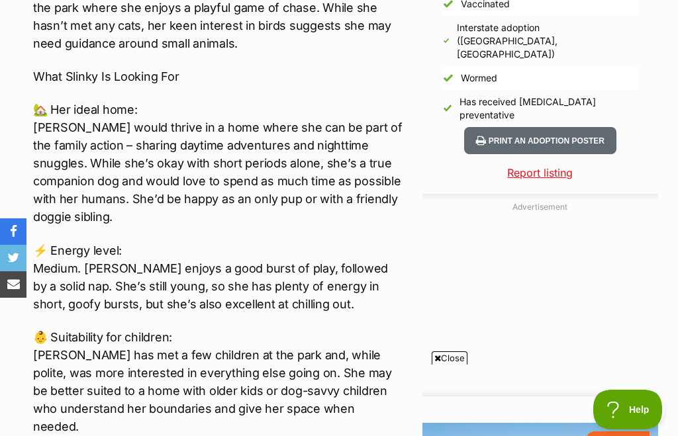
click at [283, 381] on div "Meet Slinky – Your New Best Friend in the Making! Slinky is a sweet, cuddly you…" at bounding box center [217, 163] width 369 height 1276
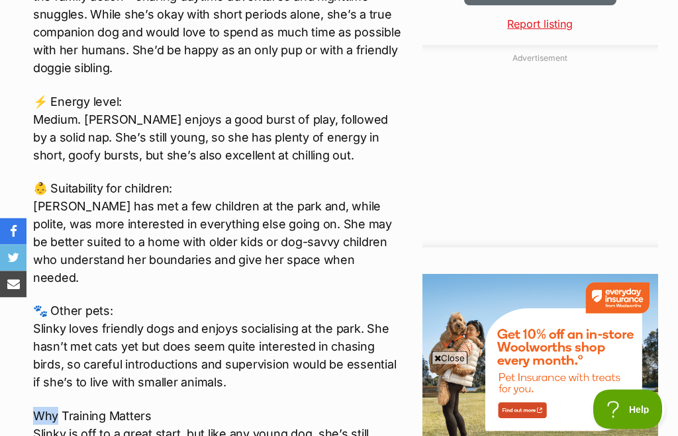
scroll to position [1369, 0]
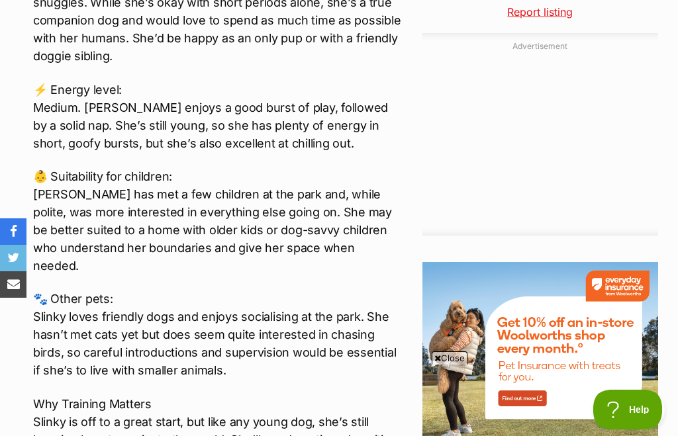
scroll to position [1381, 0]
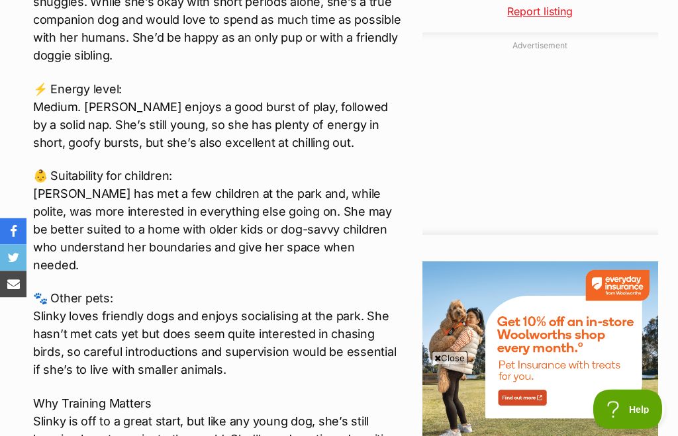
click at [347, 334] on div "Meet Slinky – Your New Best Friend in the Making! Slinky is a sweet, cuddly you…" at bounding box center [217, 2] width 369 height 1276
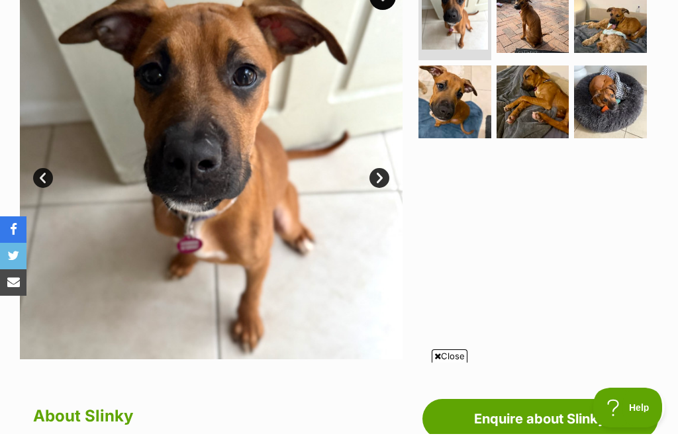
scroll to position [299, 0]
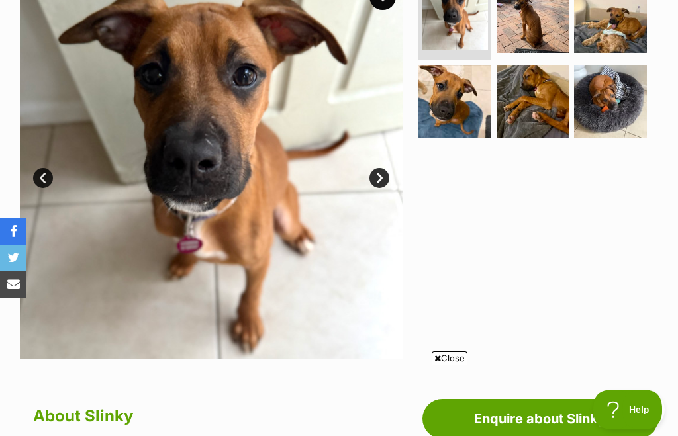
click at [376, 185] on link "Next" at bounding box center [379, 178] width 20 height 20
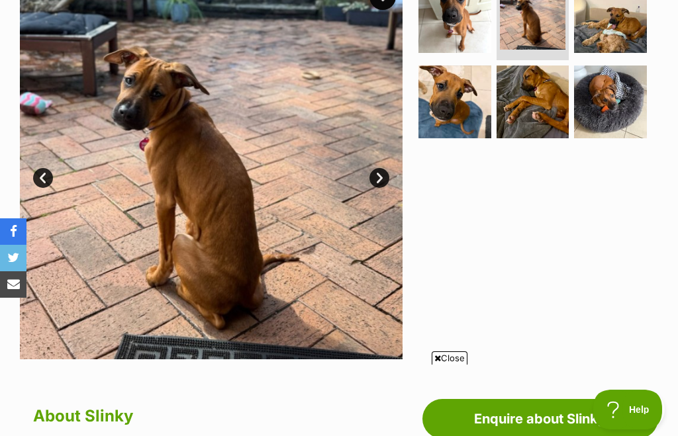
click at [387, 177] on link "Next" at bounding box center [379, 178] width 20 height 20
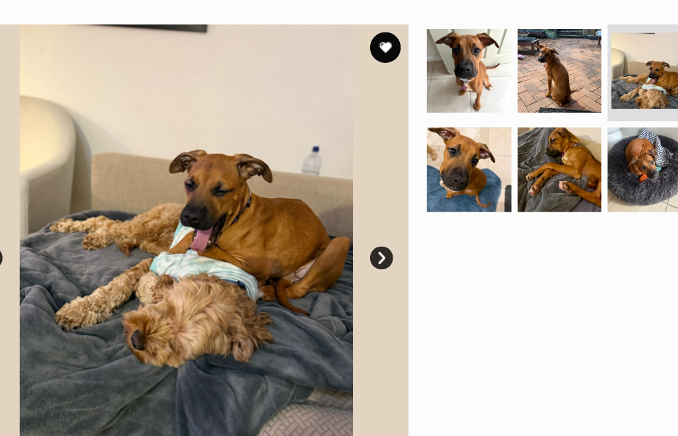
scroll to position [203, 0]
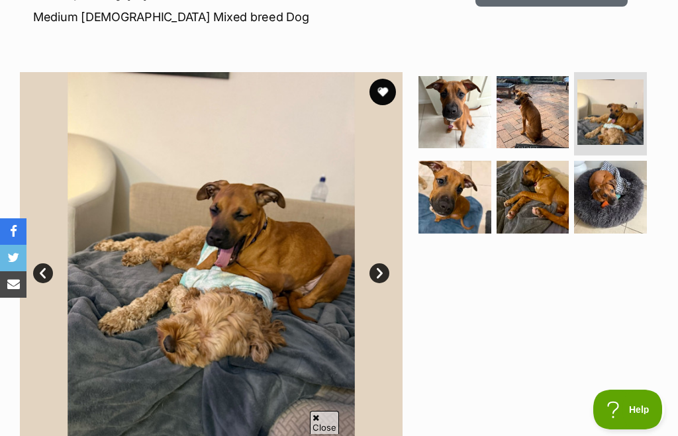
click at [386, 272] on link "Next" at bounding box center [379, 274] width 20 height 20
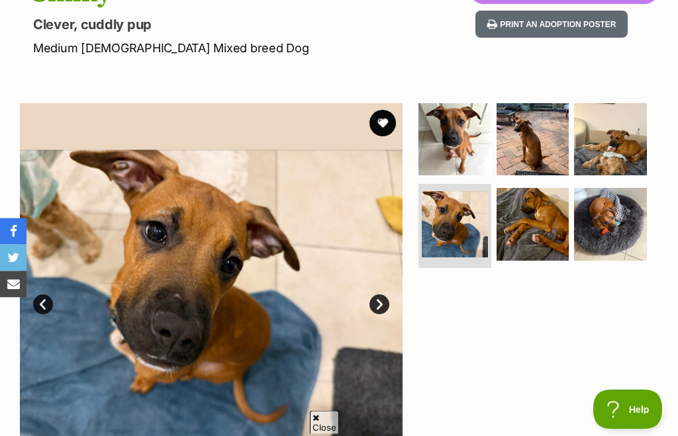
scroll to position [156, 0]
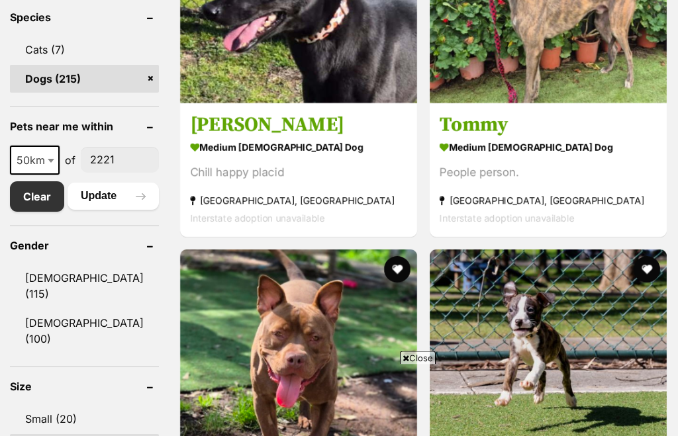
scroll to position [618, 0]
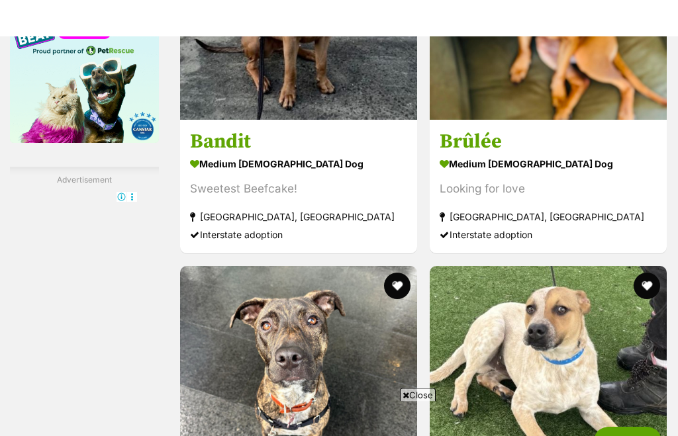
scroll to position [1827, 0]
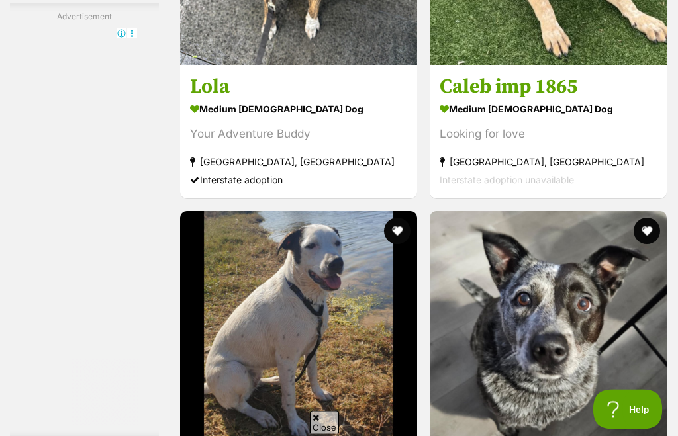
scroll to position [2645, 0]
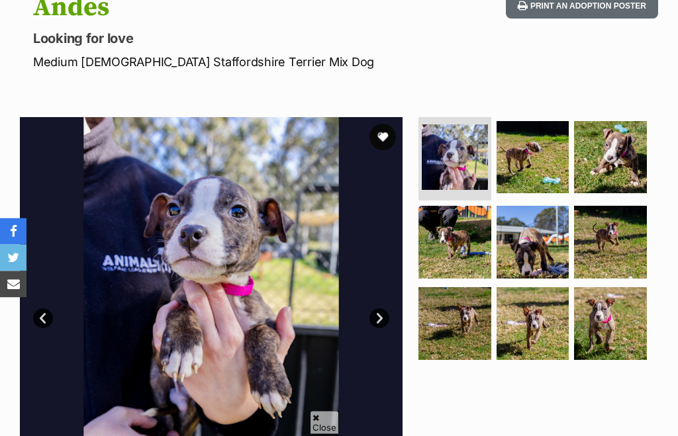
scroll to position [152, 0]
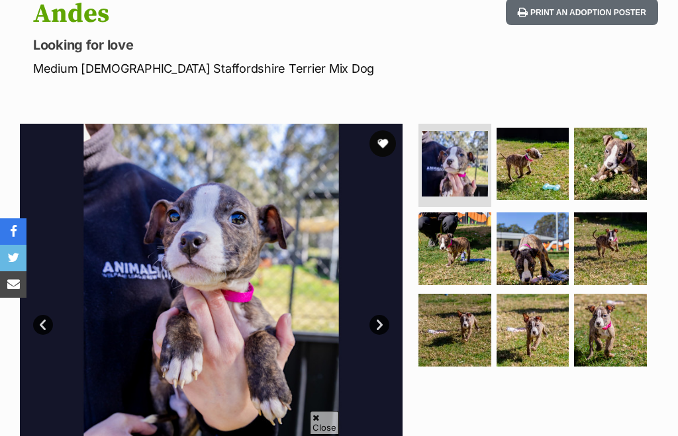
click at [532, 180] on img at bounding box center [533, 164] width 73 height 73
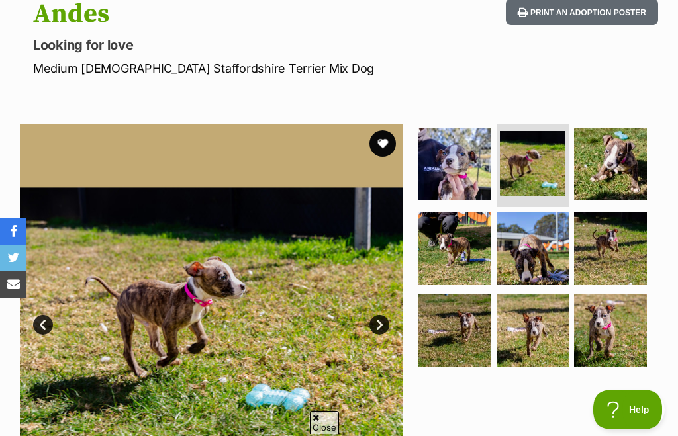
scroll to position [0, 0]
click at [619, 175] on img at bounding box center [610, 164] width 73 height 73
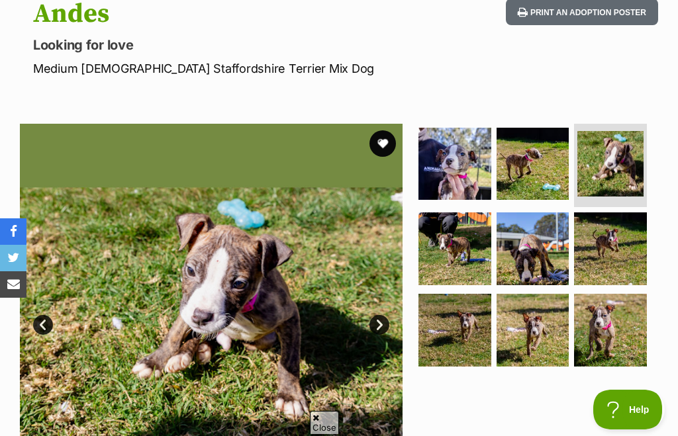
click at [445, 278] on img at bounding box center [454, 249] width 73 height 73
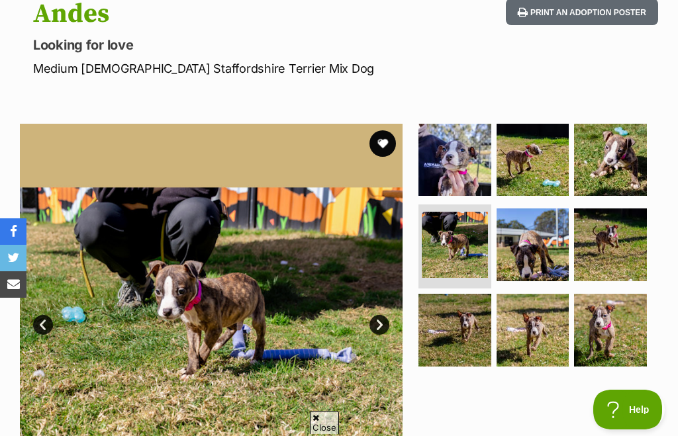
click at [512, 275] on img at bounding box center [533, 245] width 73 height 73
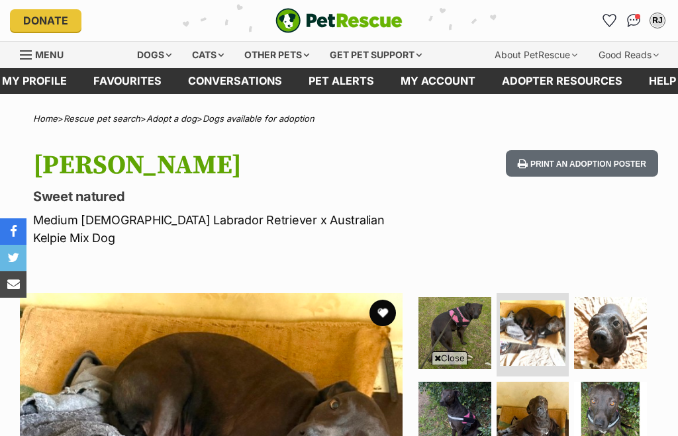
scroll to position [99, 0]
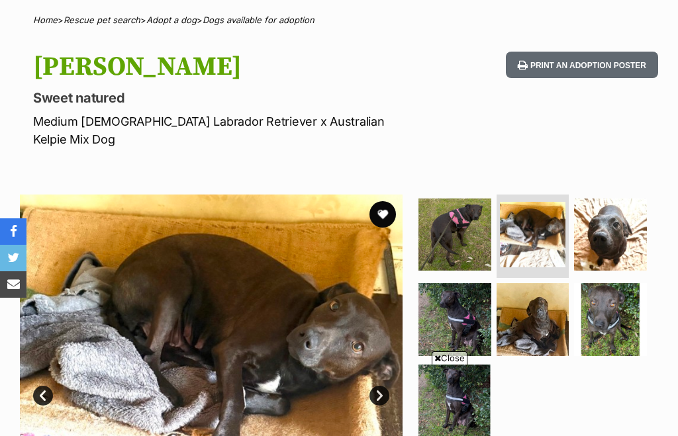
click at [383, 386] on link "Next" at bounding box center [379, 396] width 20 height 20
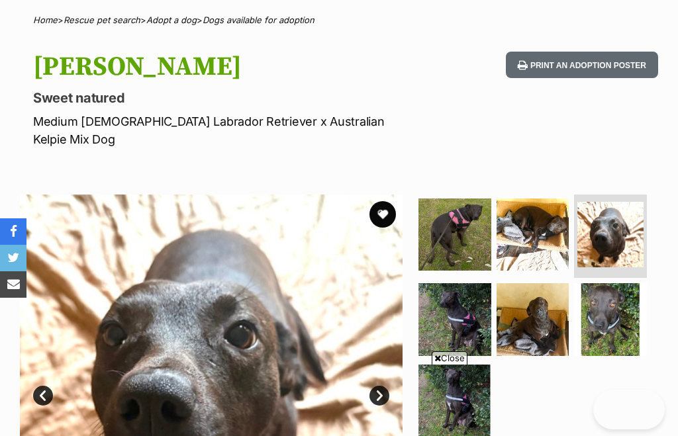
click at [381, 386] on link "Next" at bounding box center [379, 396] width 20 height 20
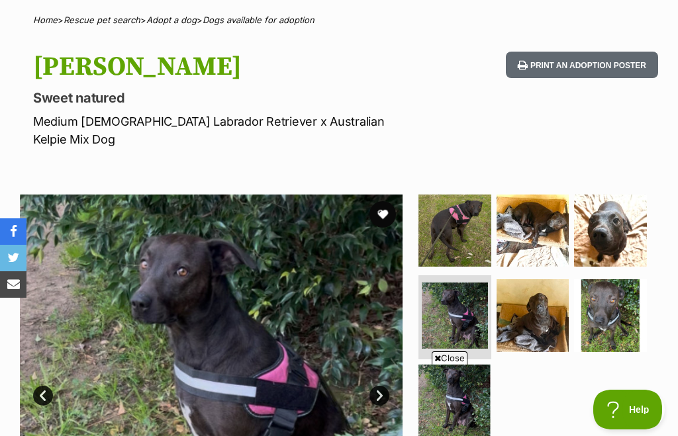
scroll to position [0, 0]
click at [377, 386] on link "Next" at bounding box center [379, 396] width 20 height 20
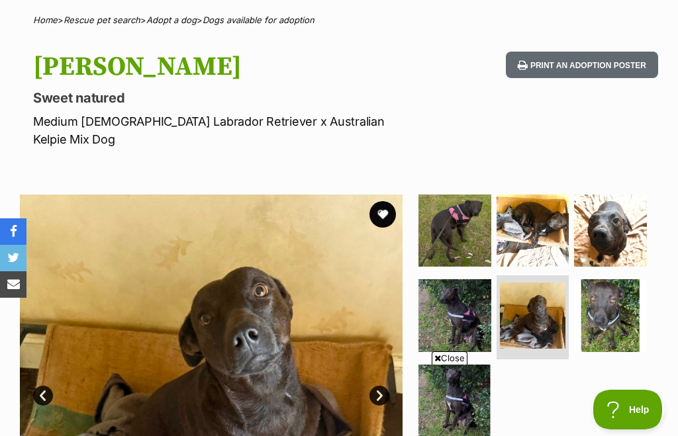
click at [376, 386] on link "Next" at bounding box center [379, 396] width 20 height 20
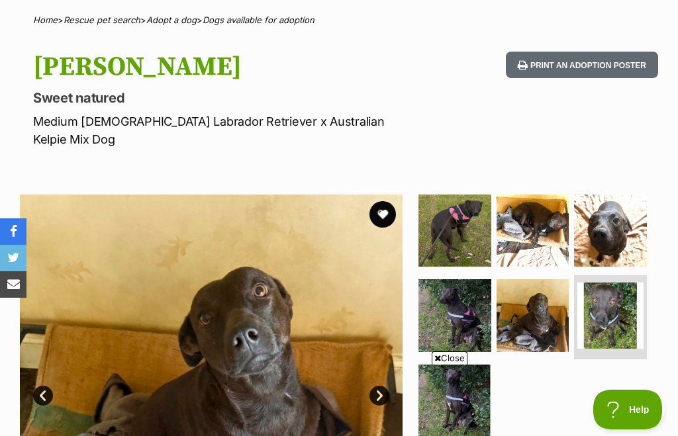
click at [379, 386] on link "Next" at bounding box center [379, 396] width 20 height 20
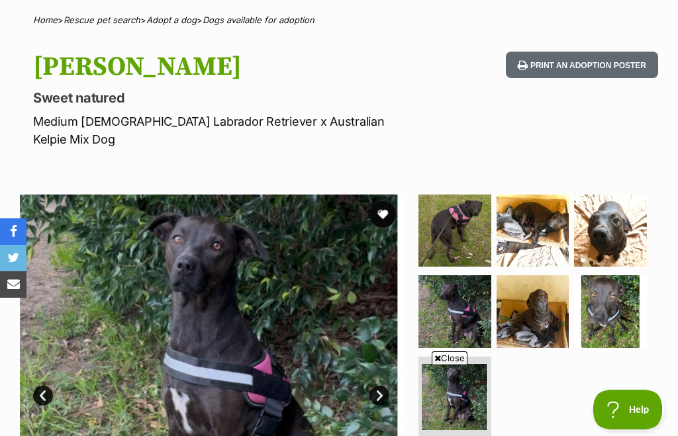
click at [383, 386] on link "Next" at bounding box center [379, 396] width 20 height 20
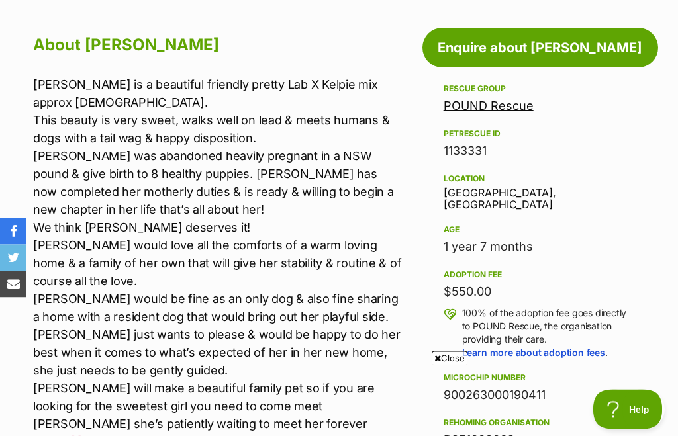
scroll to position [688, 0]
click at [617, 150] on div "Rescue group POUND Rescue PetRescue ID 1133331 Location Castle Hill, NSW Age 1 …" at bounding box center [540, 310] width 193 height 459
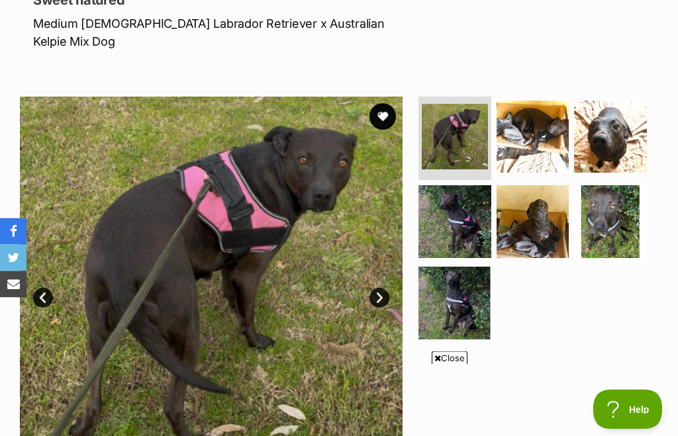
scroll to position [101, 0]
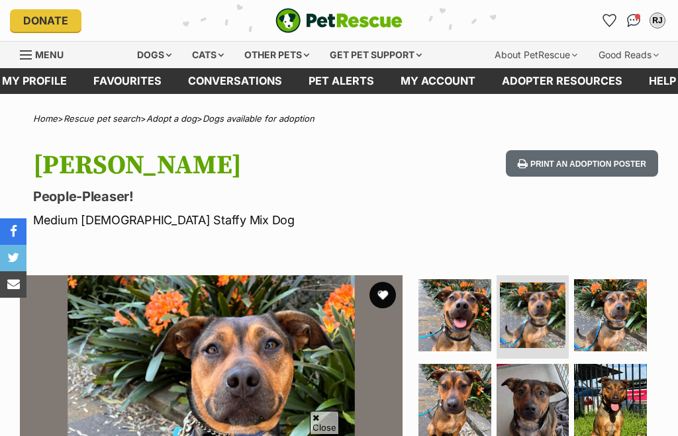
scroll to position [162, 0]
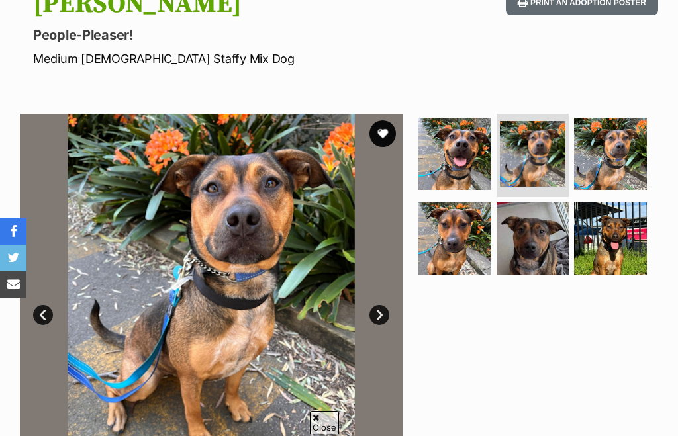
click at [378, 321] on link "Next" at bounding box center [379, 315] width 20 height 20
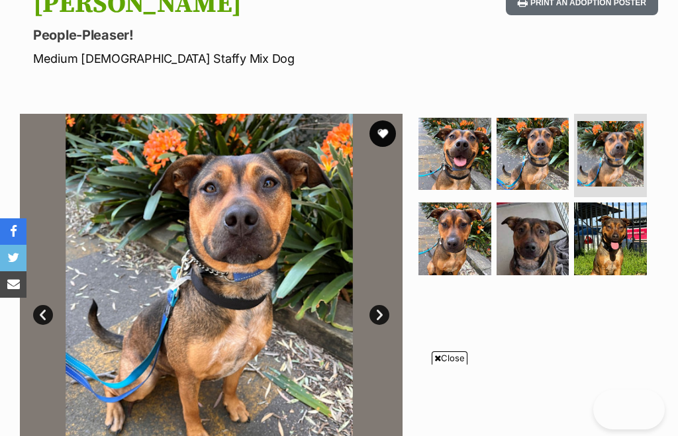
click at [375, 321] on link "Next" at bounding box center [379, 315] width 20 height 20
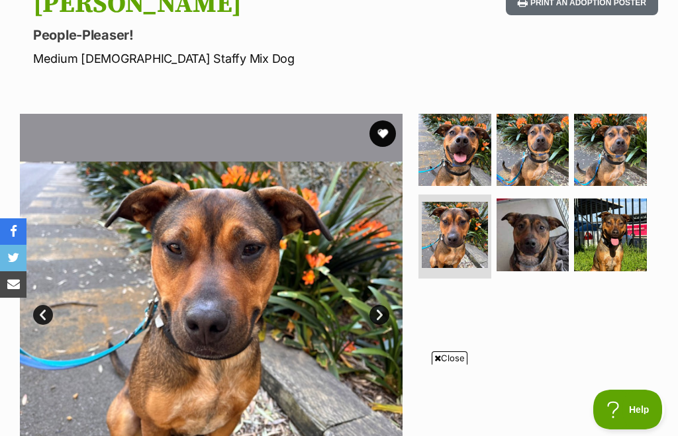
scroll to position [0, 0]
click at [382, 318] on link "Next" at bounding box center [379, 315] width 20 height 20
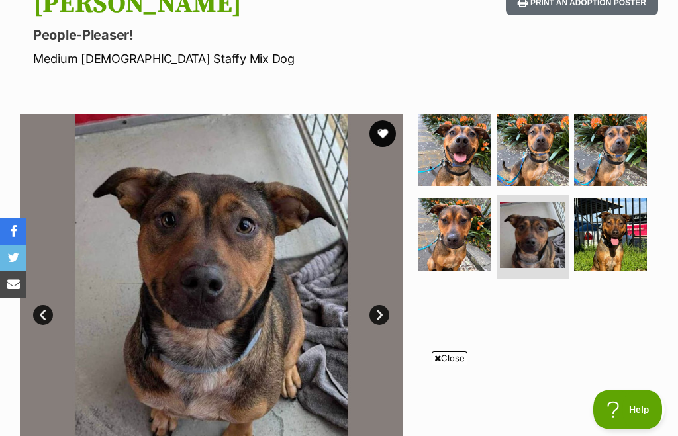
click at [369, 319] on img at bounding box center [211, 305] width 383 height 383
click at [376, 314] on link "Next" at bounding box center [379, 315] width 20 height 20
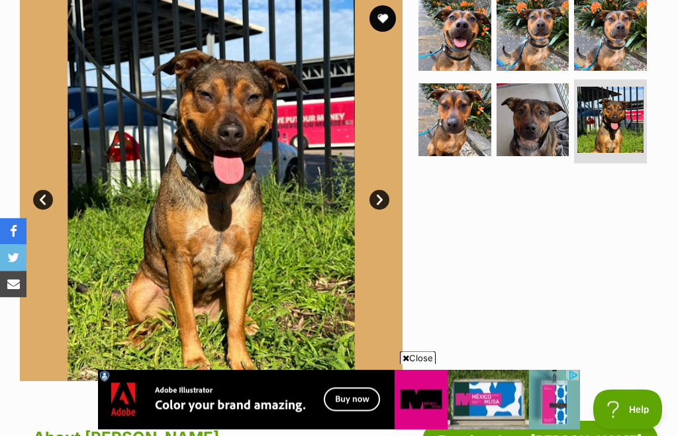
scroll to position [267, 0]
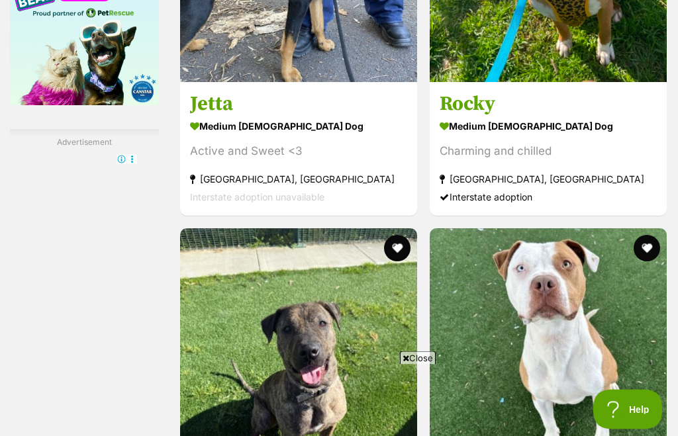
scroll to position [1857, 0]
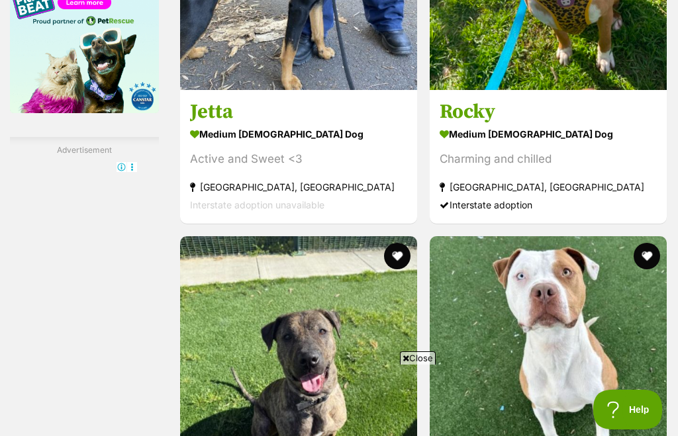
click at [416, 365] on span "Close" at bounding box center [418, 358] width 36 height 13
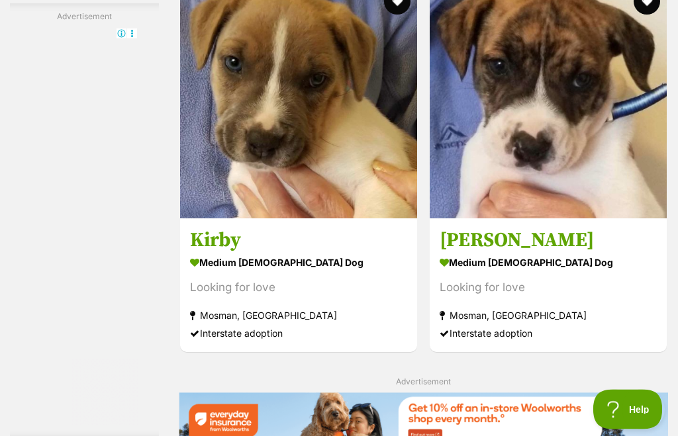
scroll to position [2495, 0]
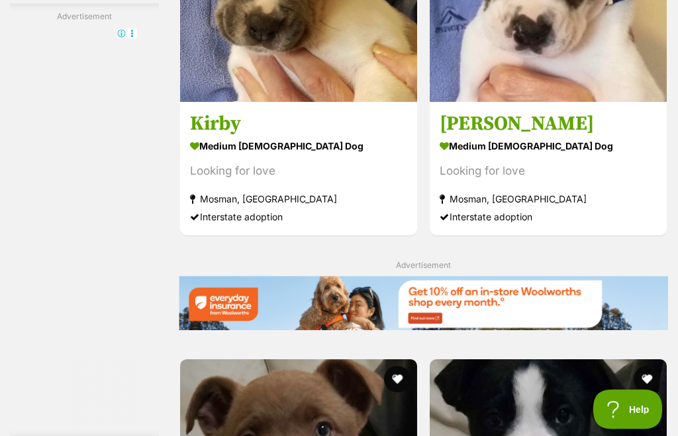
scroll to position [2611, 0]
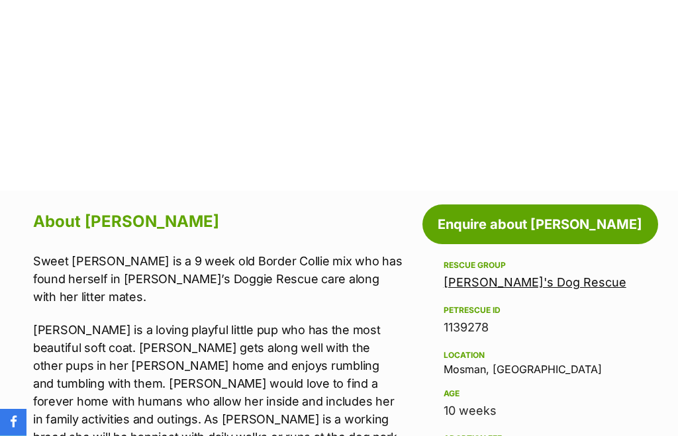
scroll to position [434, 0]
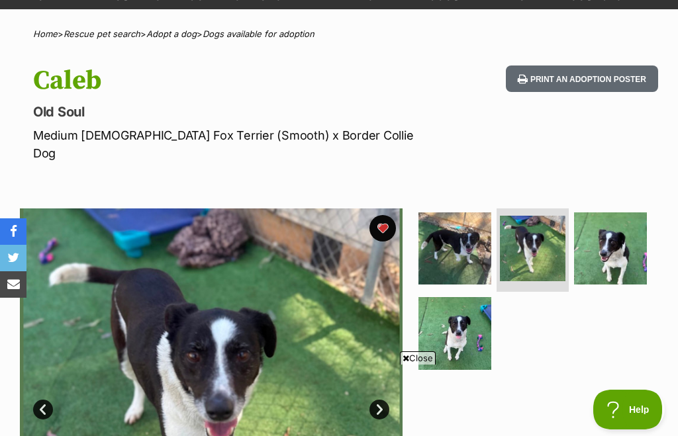
click at [448, 332] on img at bounding box center [454, 333] width 73 height 73
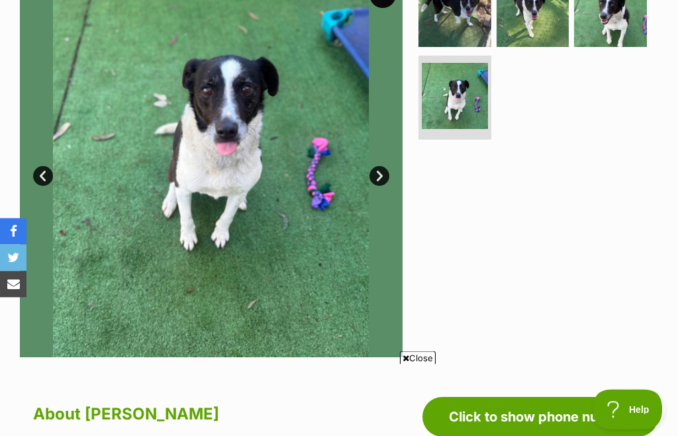
scroll to position [318, 0]
click at [407, 363] on icon at bounding box center [406, 358] width 7 height 9
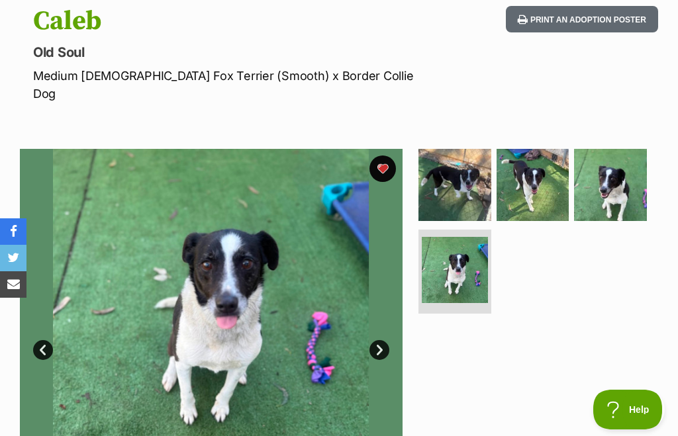
scroll to position [122, 0]
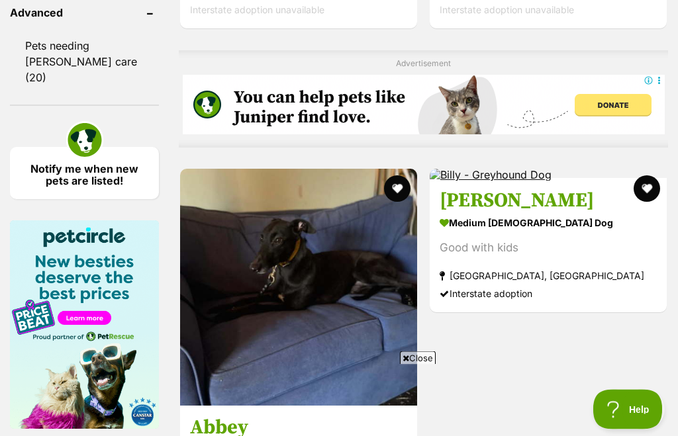
scroll to position [1541, 0]
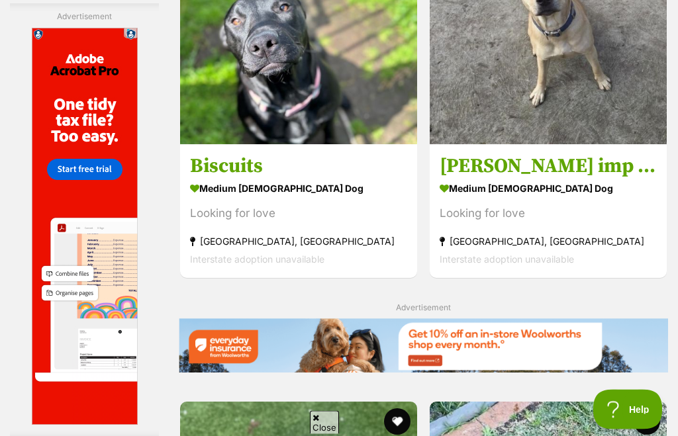
scroll to position [2569, 0]
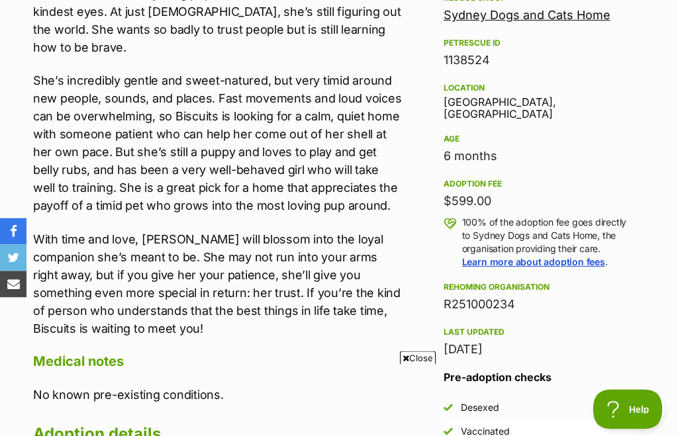
scroll to position [718, 0]
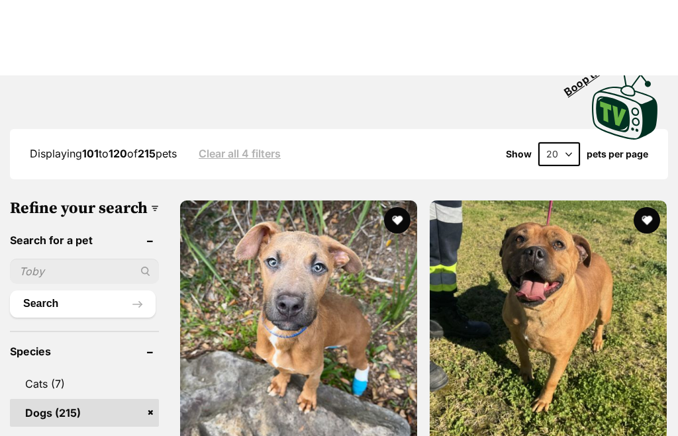
scroll to position [219, 0]
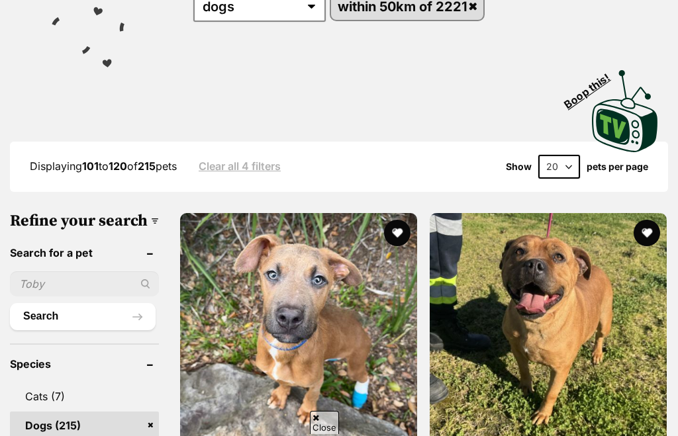
click at [270, 338] on img at bounding box center [298, 331] width 237 height 237
click at [268, 354] on img at bounding box center [298, 331] width 237 height 237
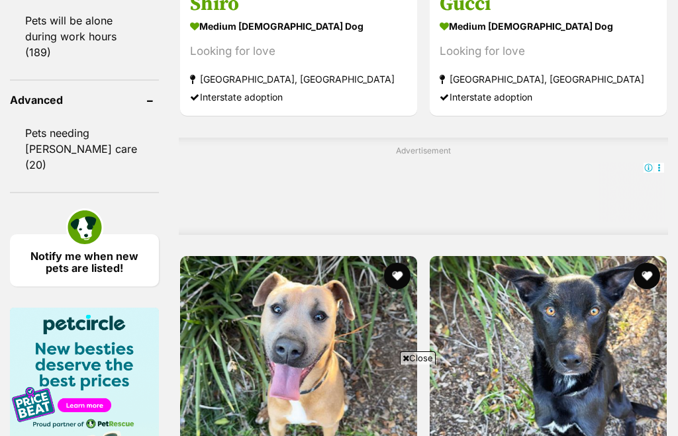
scroll to position [0, 0]
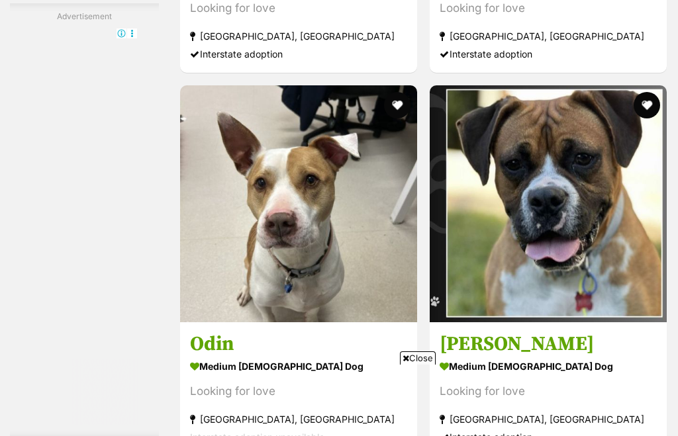
scroll to position [2068, 0]
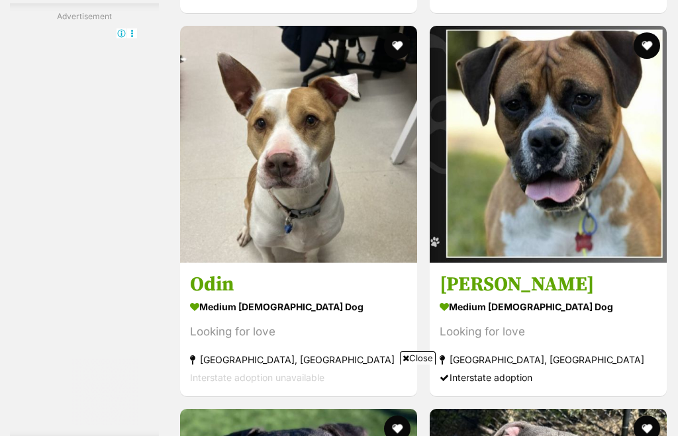
click at [416, 365] on span "Close" at bounding box center [418, 358] width 36 height 13
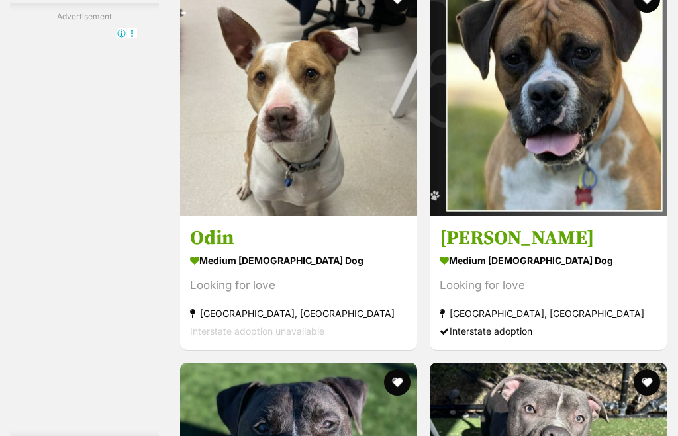
scroll to position [2235, 0]
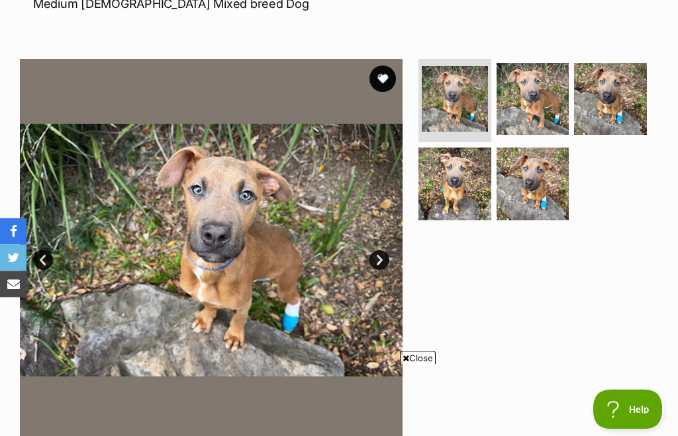
scroll to position [215, 0]
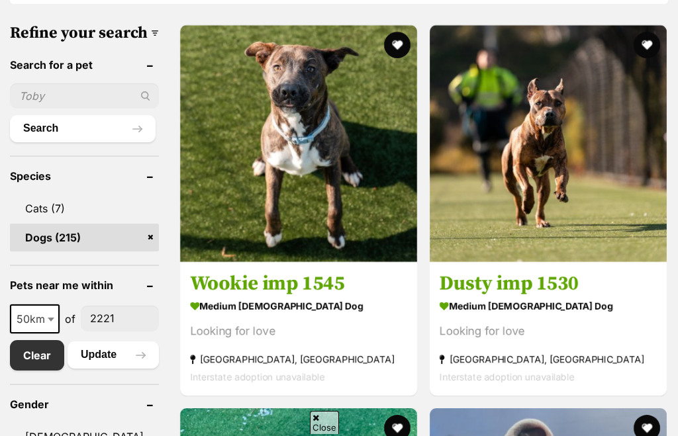
scroll to position [407, 0]
click at [409, 365] on span "Close" at bounding box center [418, 358] width 36 height 13
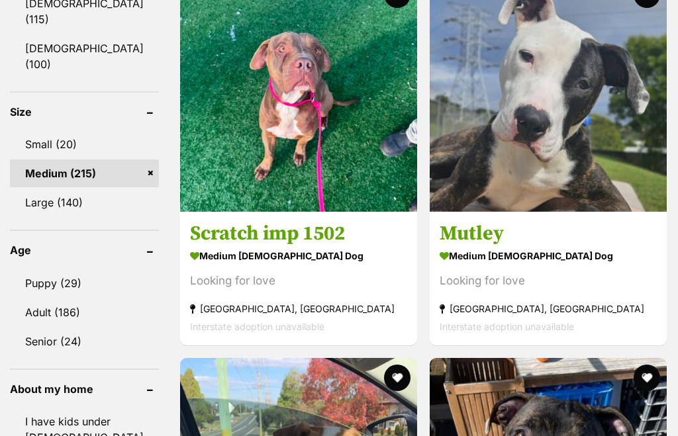
scroll to position [1022, 0]
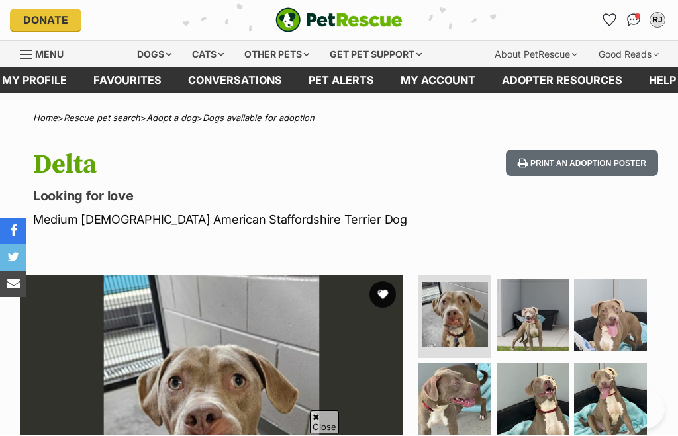
scroll to position [132, 0]
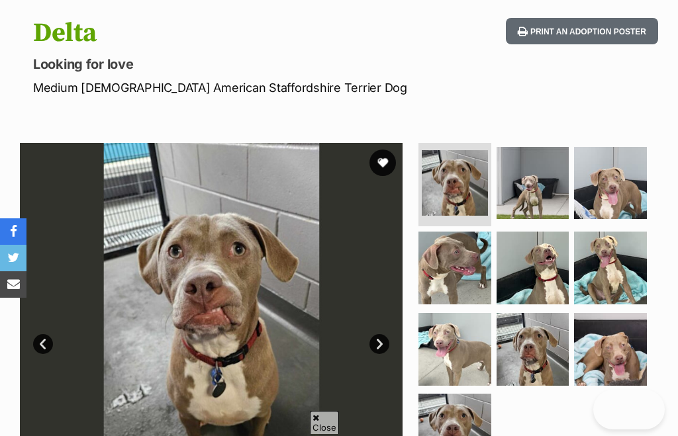
click at [386, 342] on link "Next" at bounding box center [379, 344] width 20 height 20
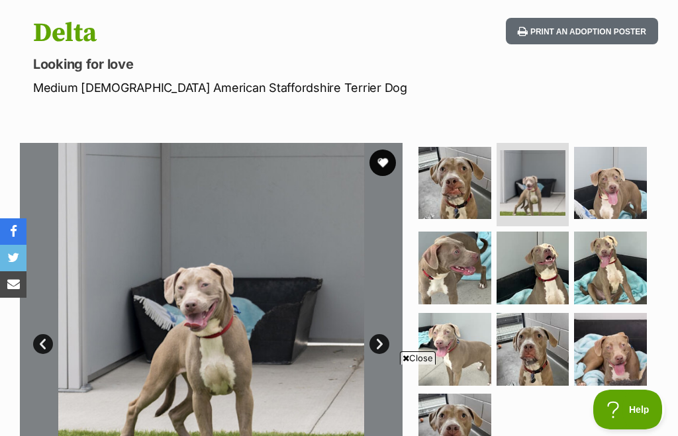
scroll to position [0, 0]
click at [375, 343] on link "Next" at bounding box center [379, 344] width 20 height 20
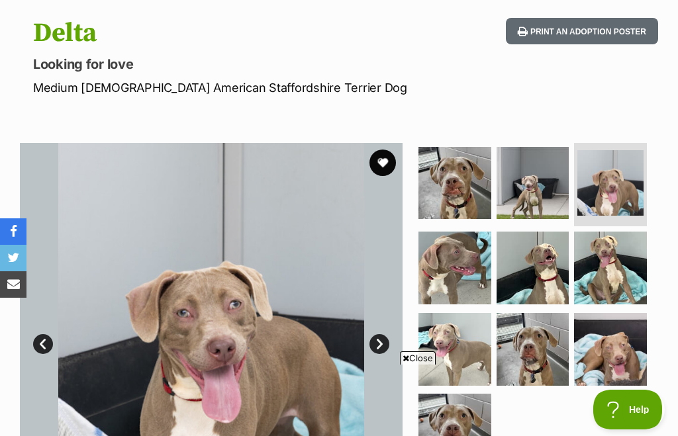
click at [373, 350] on link "Next" at bounding box center [379, 344] width 20 height 20
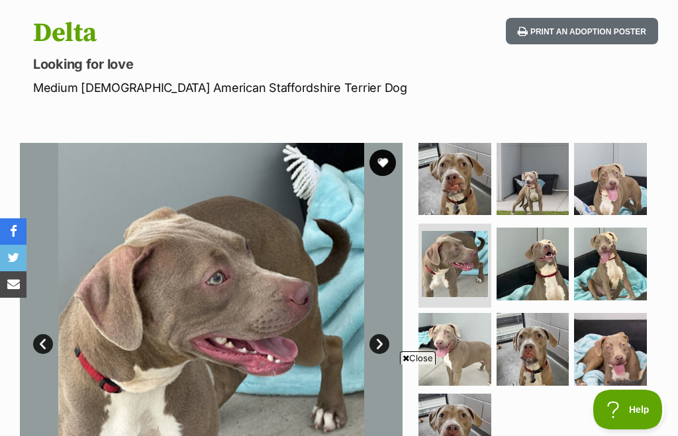
click at [381, 343] on link "Next" at bounding box center [379, 344] width 20 height 20
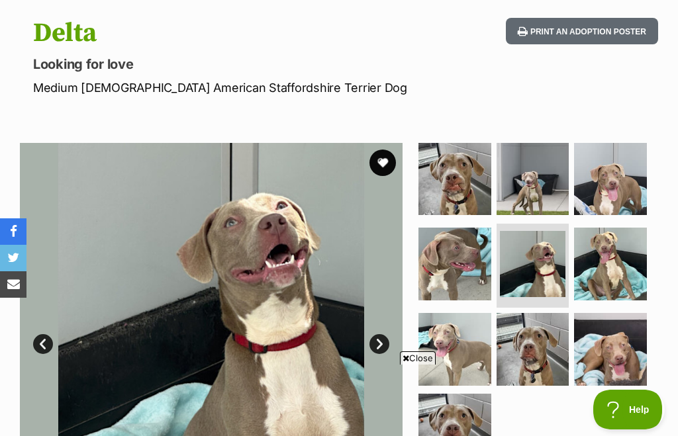
click at [379, 344] on link "Next" at bounding box center [379, 344] width 20 height 20
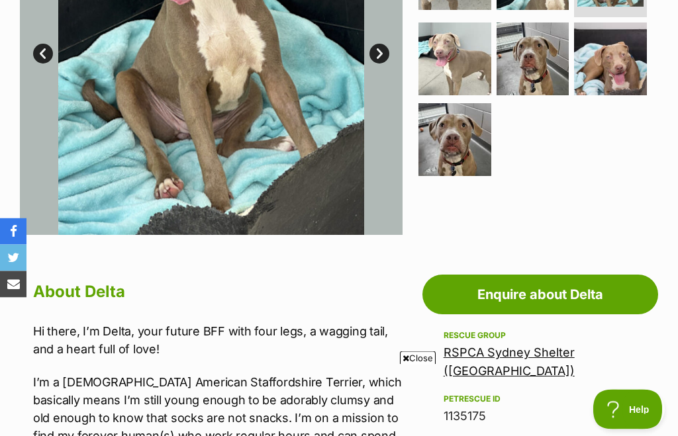
scroll to position [407, 0]
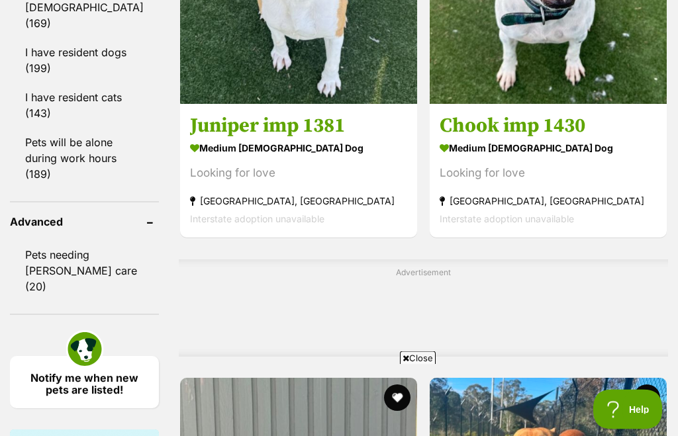
scroll to position [1368, 0]
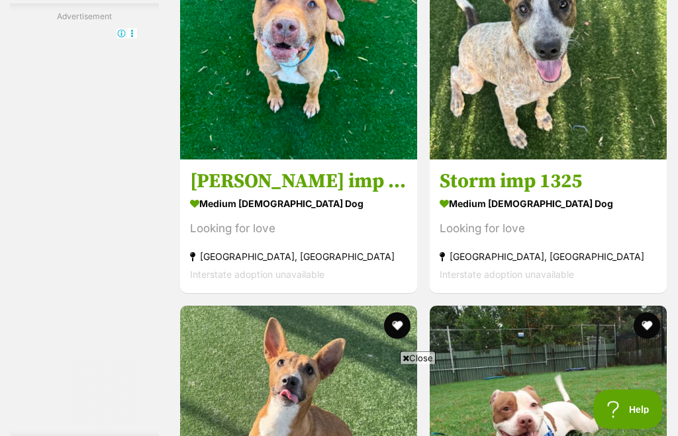
scroll to position [2171, 0]
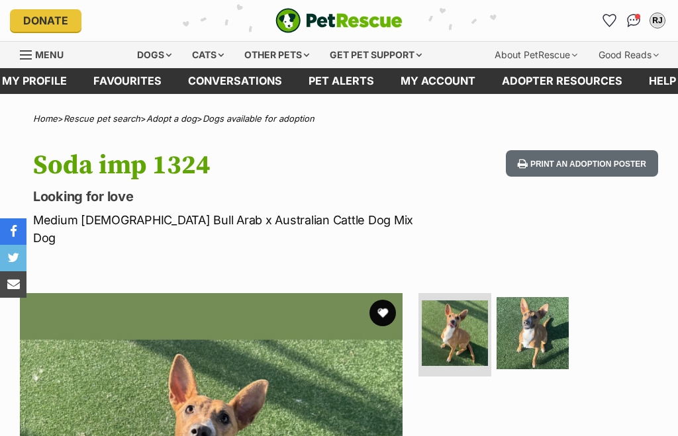
click at [538, 333] on img at bounding box center [533, 333] width 73 height 73
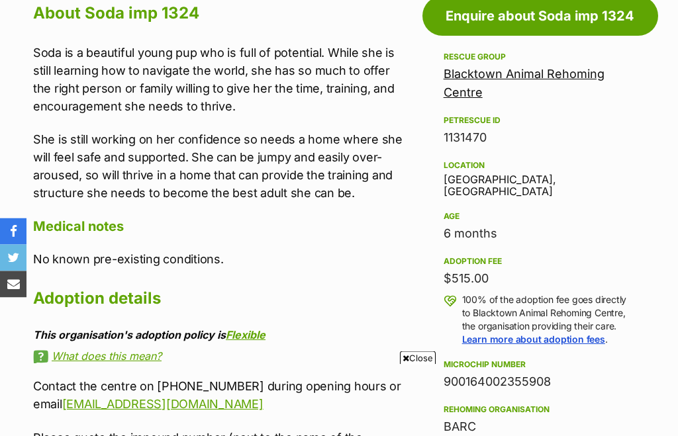
scroll to position [735, 0]
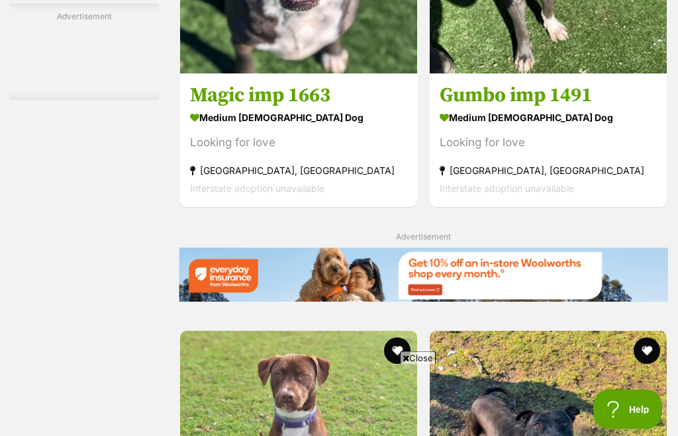
scroll to position [2640, 0]
